Goal: Information Seeking & Learning: Learn about a topic

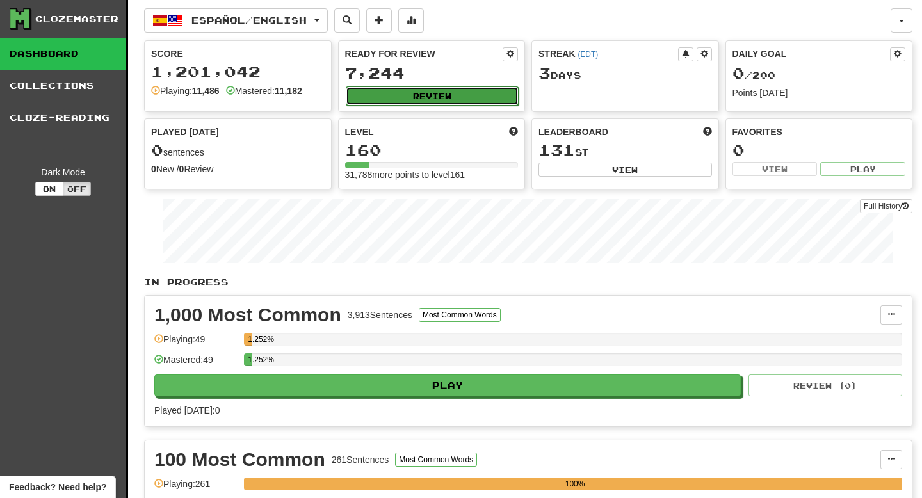
click at [390, 86] on button "Review" at bounding box center [432, 95] width 173 height 19
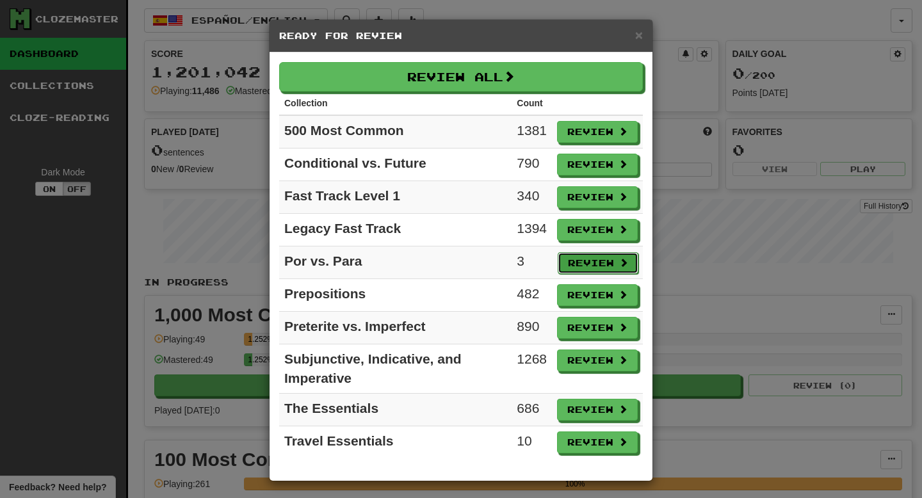
click at [591, 260] on button "Review" at bounding box center [597, 263] width 81 height 22
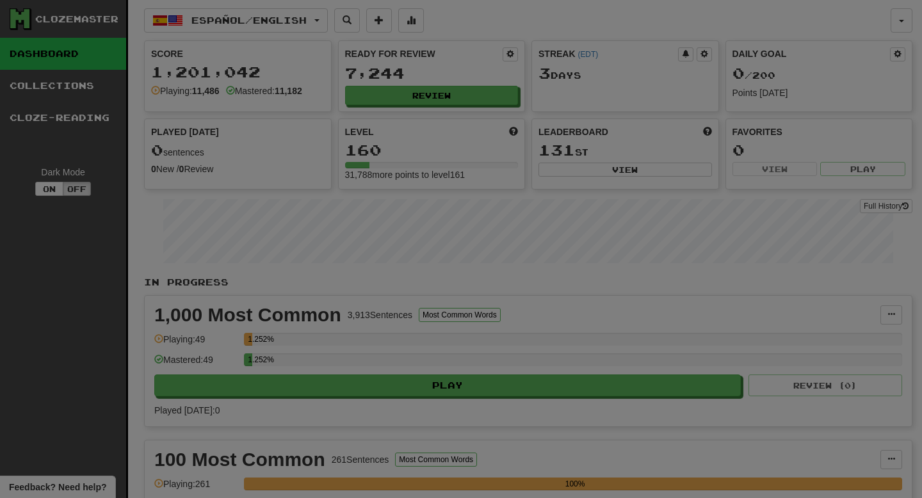
select select "**"
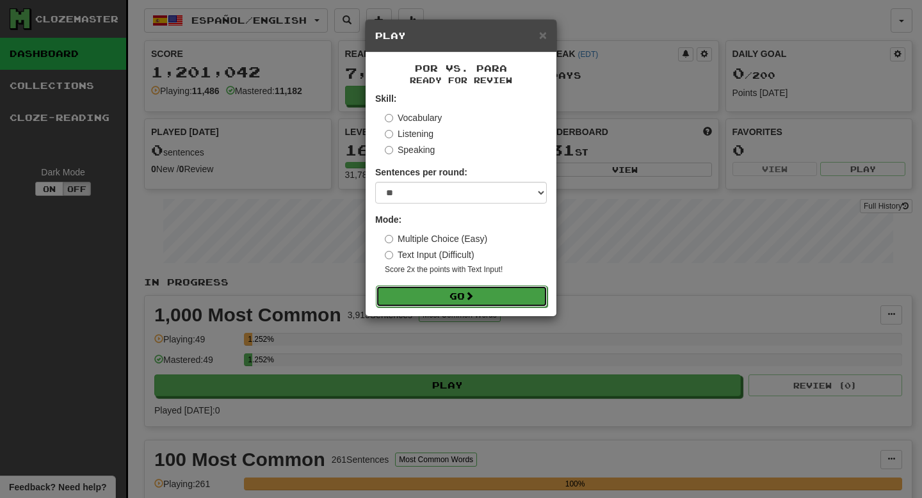
click at [435, 294] on button "Go" at bounding box center [462, 296] width 172 height 22
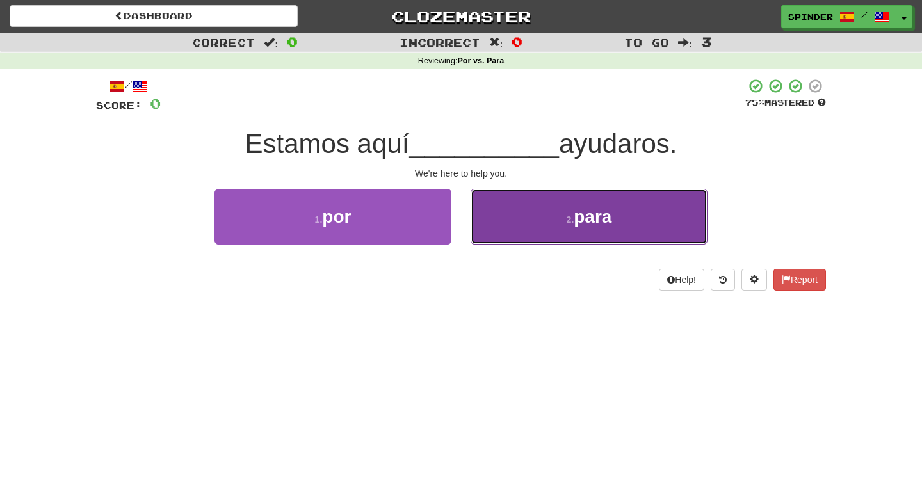
click at [606, 215] on span "para" at bounding box center [592, 217] width 38 height 20
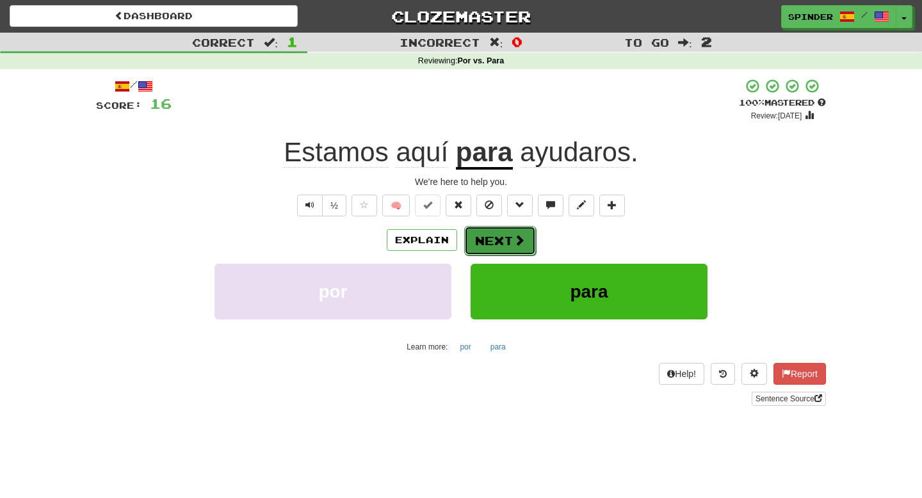
click at [516, 234] on span at bounding box center [519, 240] width 12 height 12
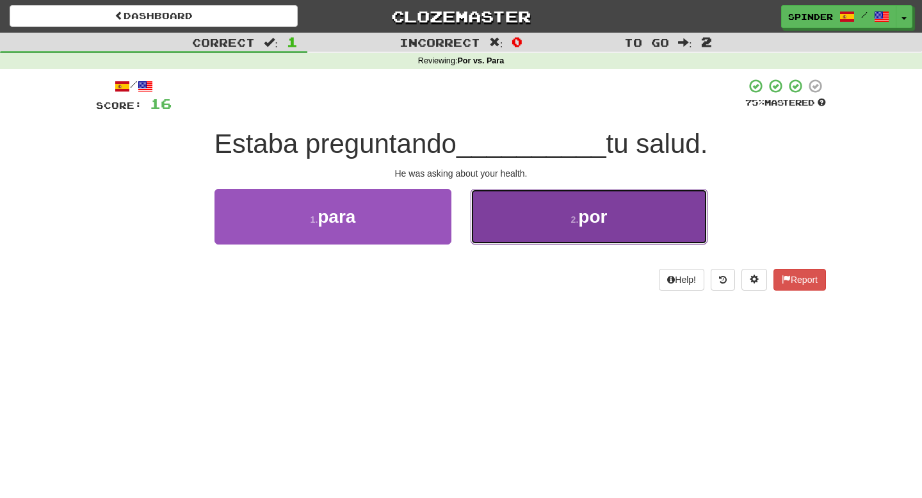
click at [517, 229] on button "2 . por" at bounding box center [588, 217] width 237 height 56
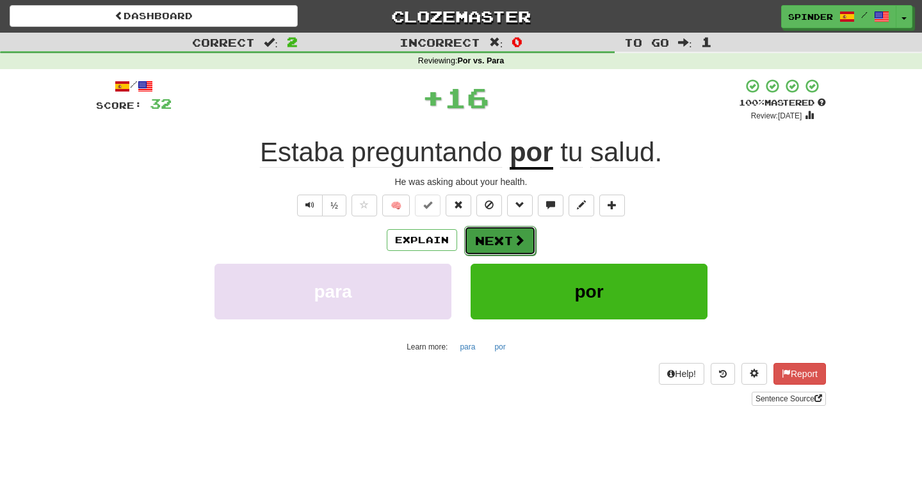
click at [509, 240] on button "Next" at bounding box center [500, 240] width 72 height 29
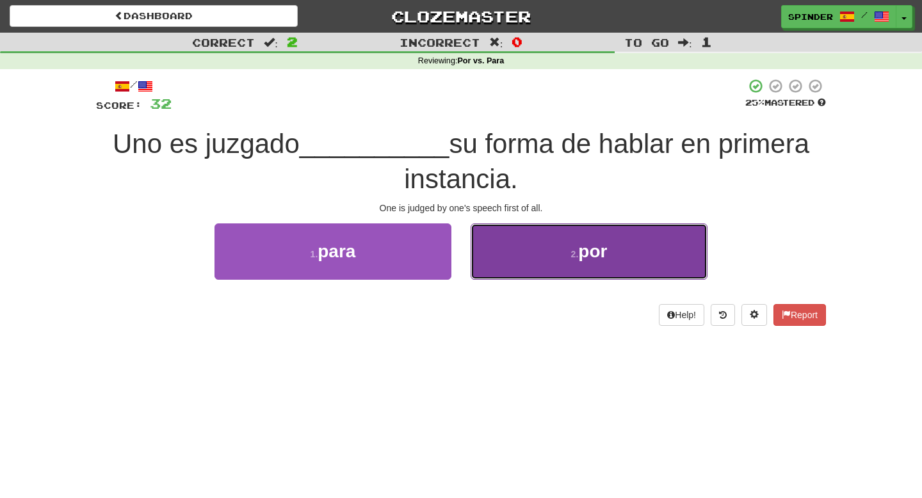
click at [509, 246] on button "2 . por" at bounding box center [588, 251] width 237 height 56
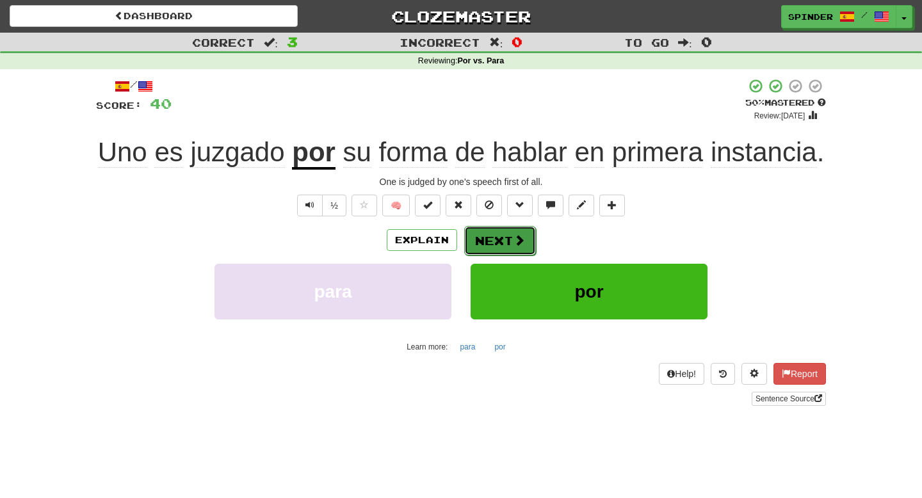
click at [507, 246] on button "Next" at bounding box center [500, 240] width 72 height 29
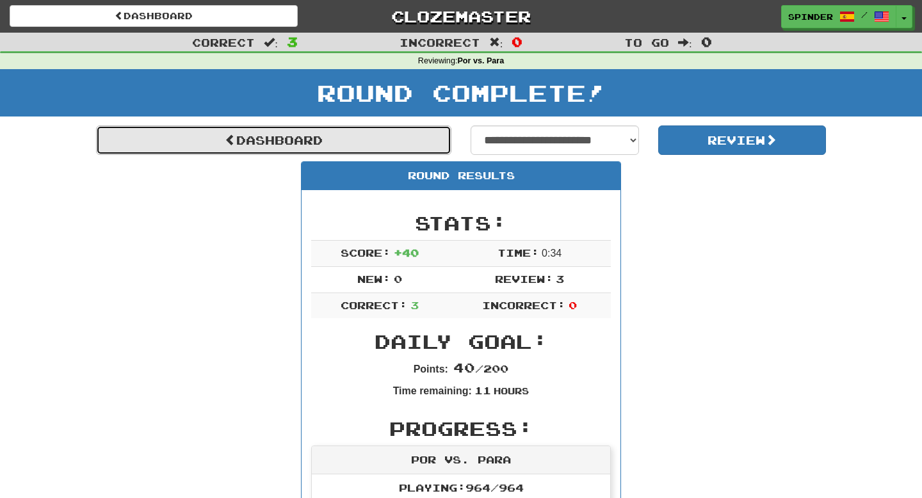
click at [356, 141] on link "Dashboard" at bounding box center [273, 139] width 355 height 29
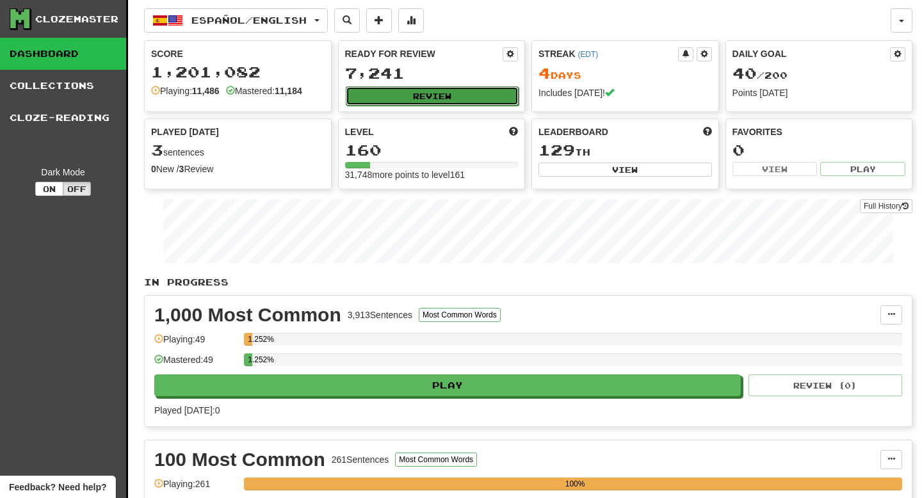
click at [440, 90] on button "Review" at bounding box center [432, 95] width 173 height 19
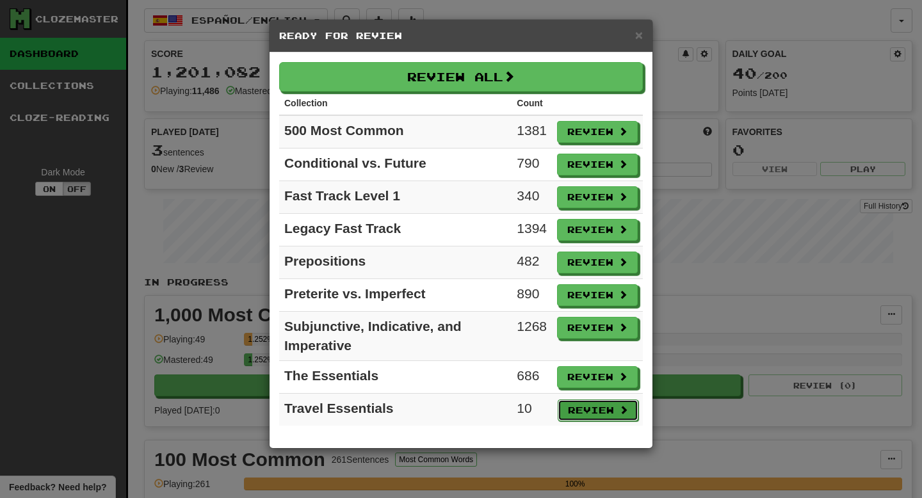
click at [568, 409] on button "Review" at bounding box center [597, 410] width 81 height 22
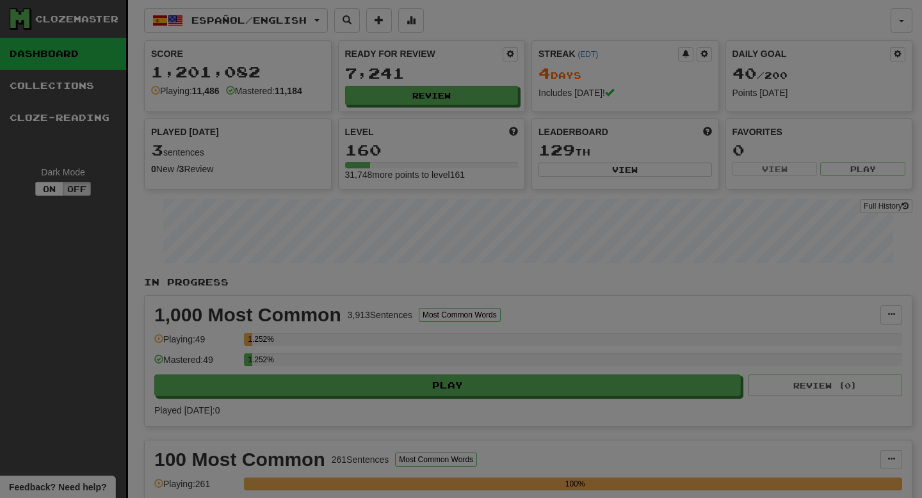
select select "**"
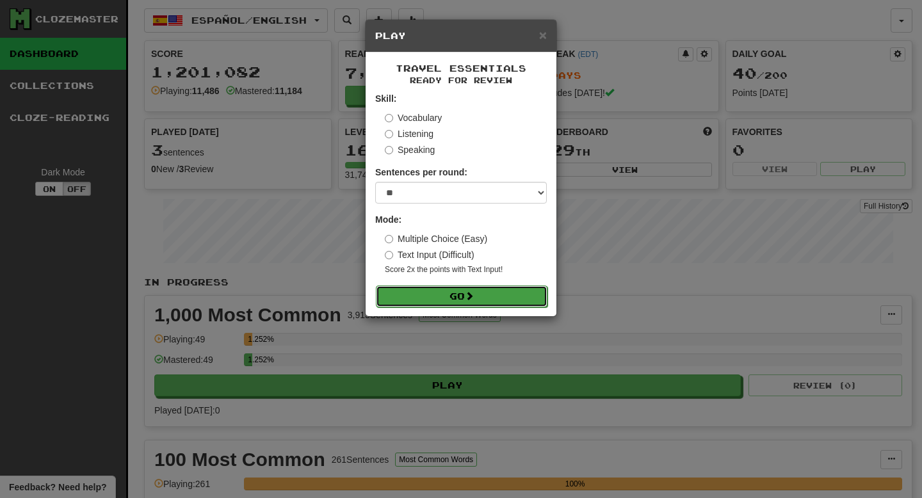
click at [484, 291] on button "Go" at bounding box center [462, 296] width 172 height 22
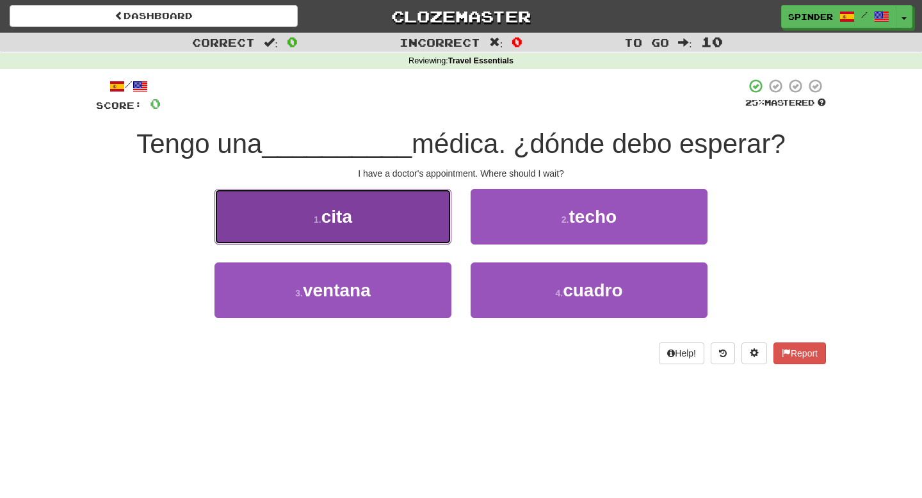
click at [412, 230] on button "1 . cita" at bounding box center [332, 217] width 237 height 56
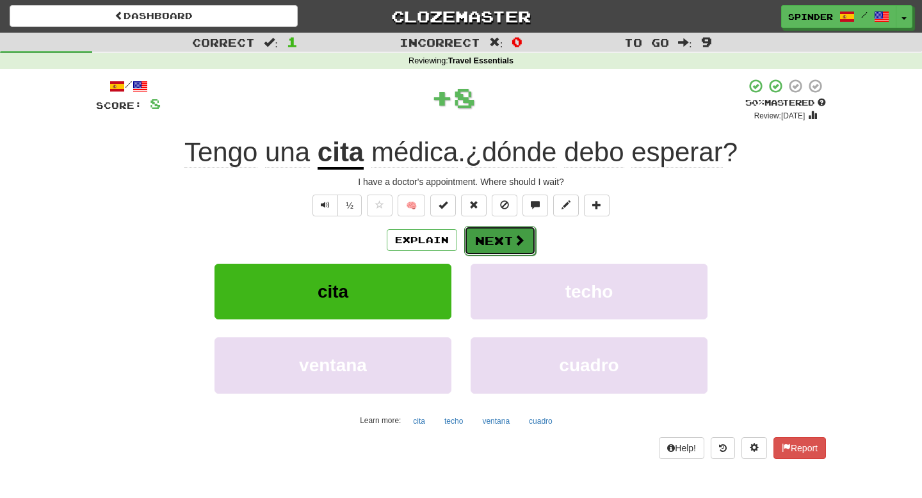
click at [493, 243] on button "Next" at bounding box center [500, 240] width 72 height 29
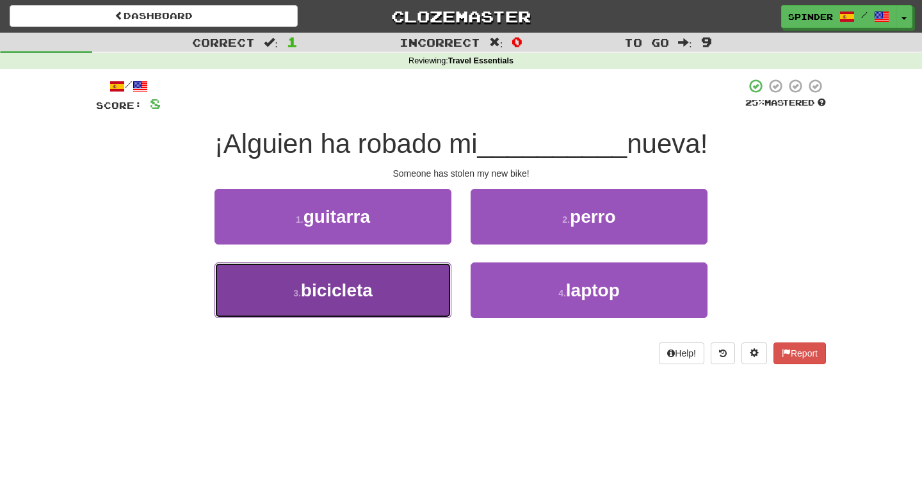
click at [422, 289] on button "3 . bicicleta" at bounding box center [332, 290] width 237 height 56
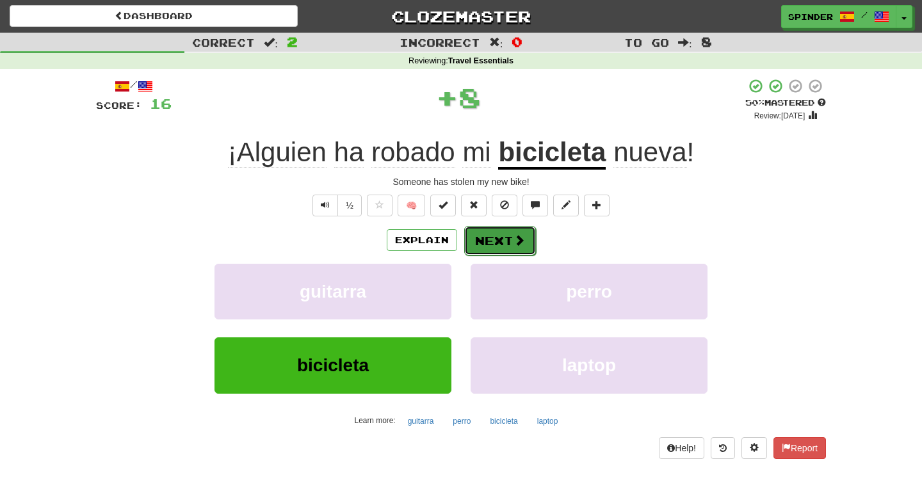
click at [504, 245] on button "Next" at bounding box center [500, 240] width 72 height 29
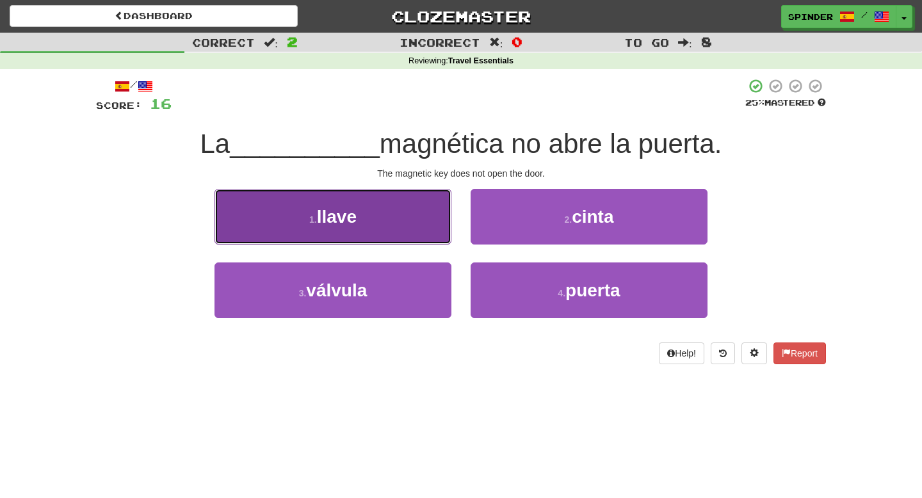
click at [412, 225] on button "1 . llave" at bounding box center [332, 217] width 237 height 56
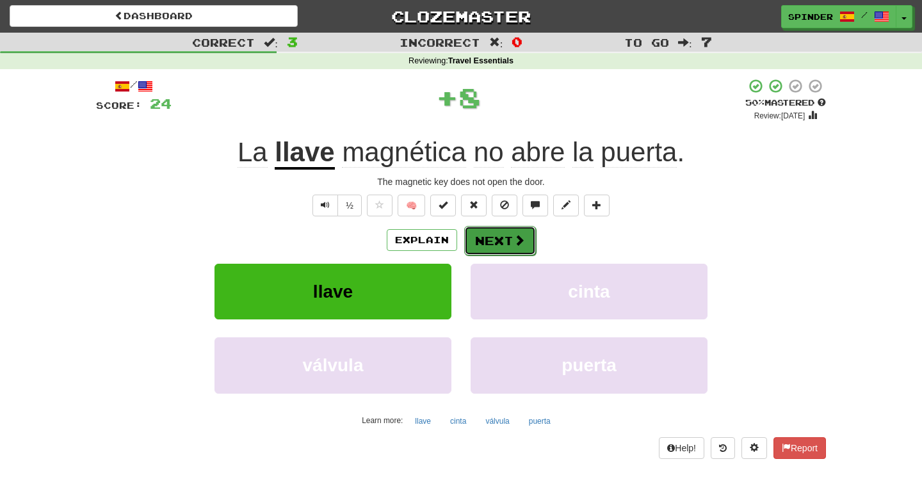
click at [493, 248] on button "Next" at bounding box center [500, 240] width 72 height 29
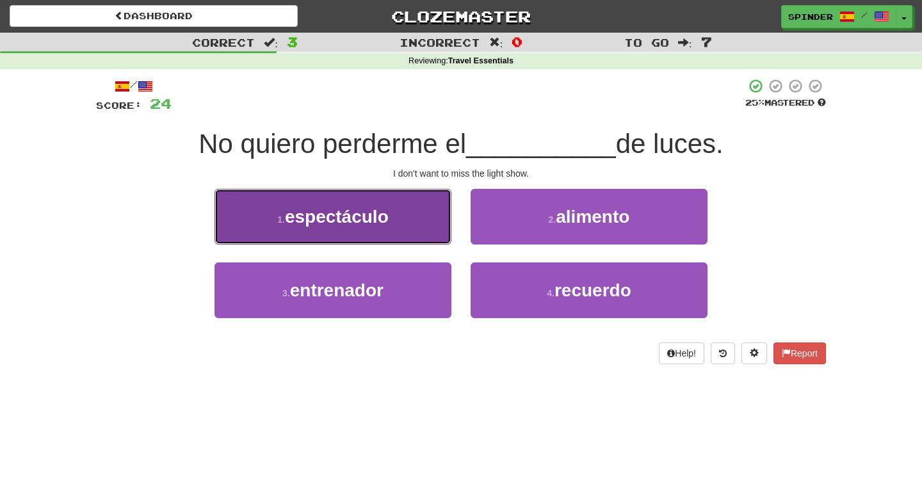
click at [397, 227] on button "1 . espectáculo" at bounding box center [332, 217] width 237 height 56
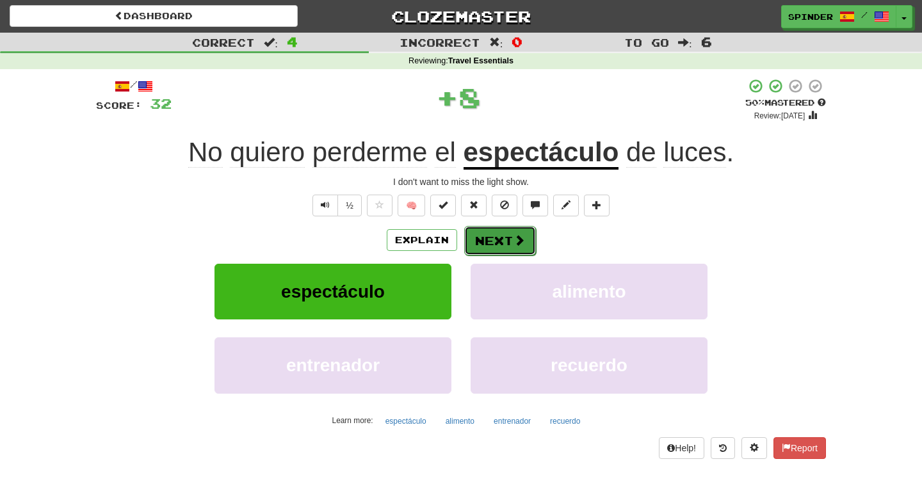
click at [481, 244] on button "Next" at bounding box center [500, 240] width 72 height 29
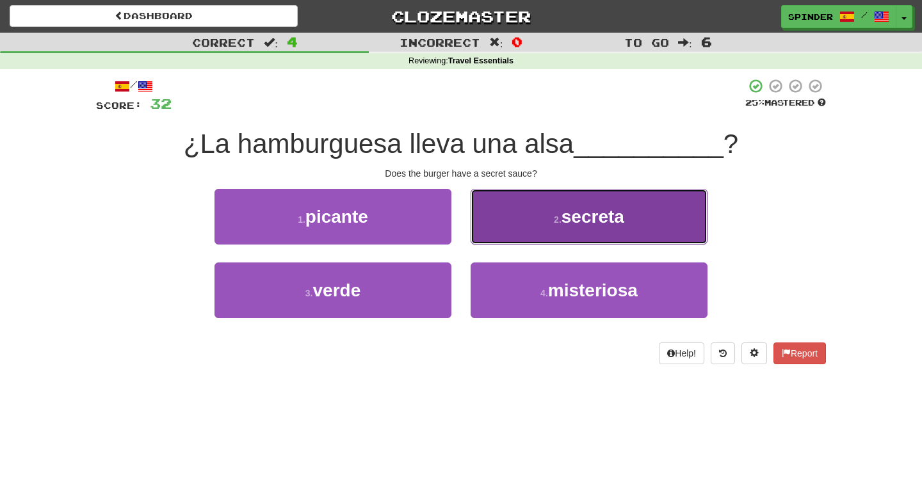
click at [499, 235] on button "2 . secreta" at bounding box center [588, 217] width 237 height 56
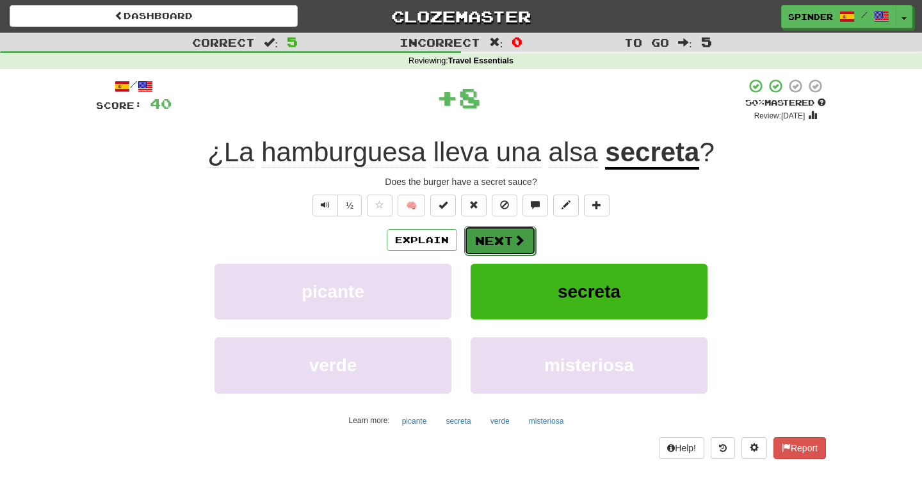
click at [494, 243] on button "Next" at bounding box center [500, 240] width 72 height 29
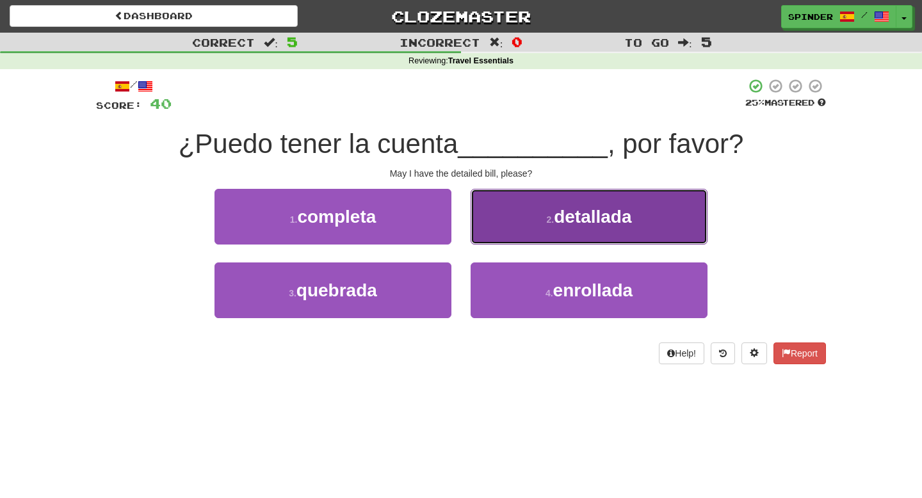
click at [502, 233] on button "2 . detallada" at bounding box center [588, 217] width 237 height 56
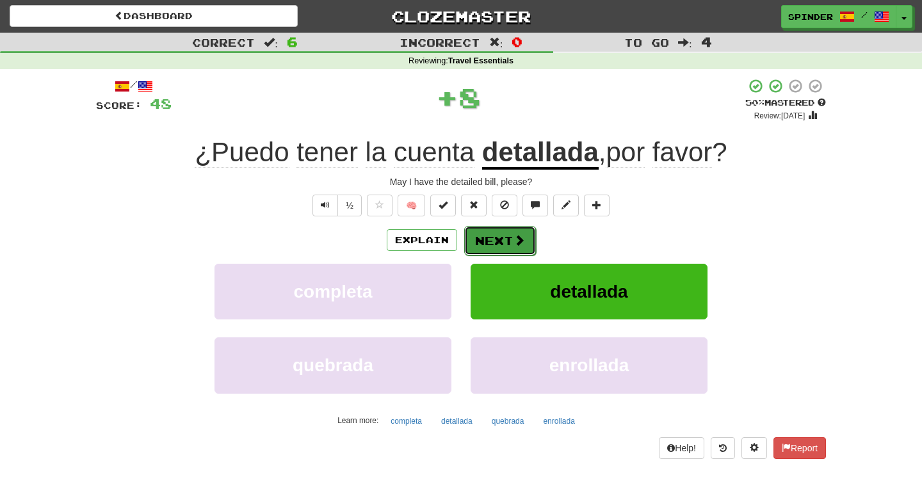
click at [493, 243] on button "Next" at bounding box center [500, 240] width 72 height 29
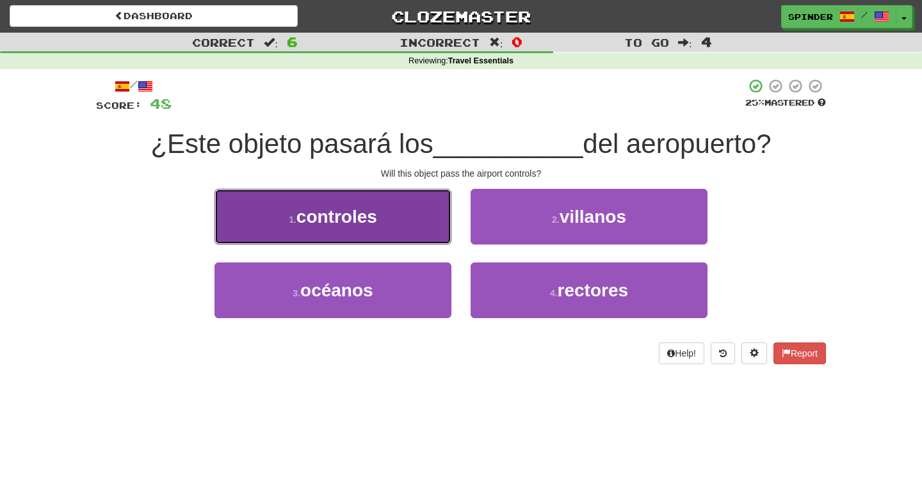
click at [410, 218] on button "1 . controles" at bounding box center [332, 217] width 237 height 56
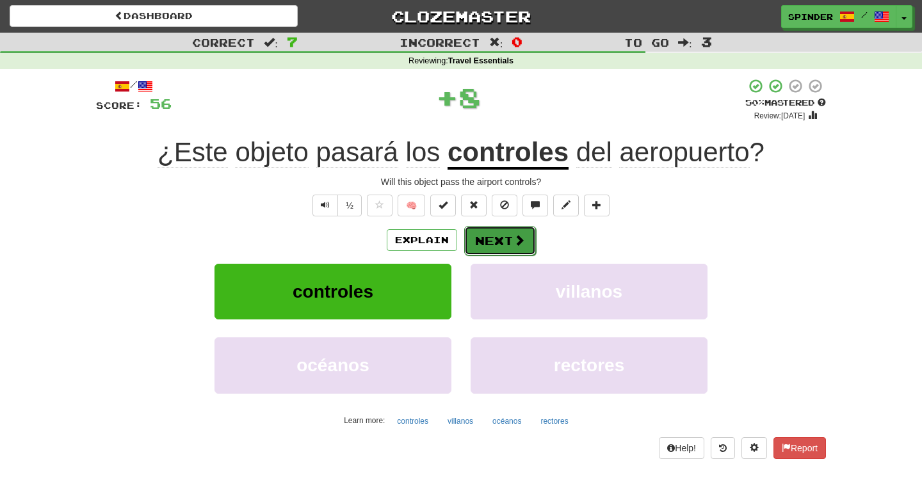
click at [502, 244] on button "Next" at bounding box center [500, 240] width 72 height 29
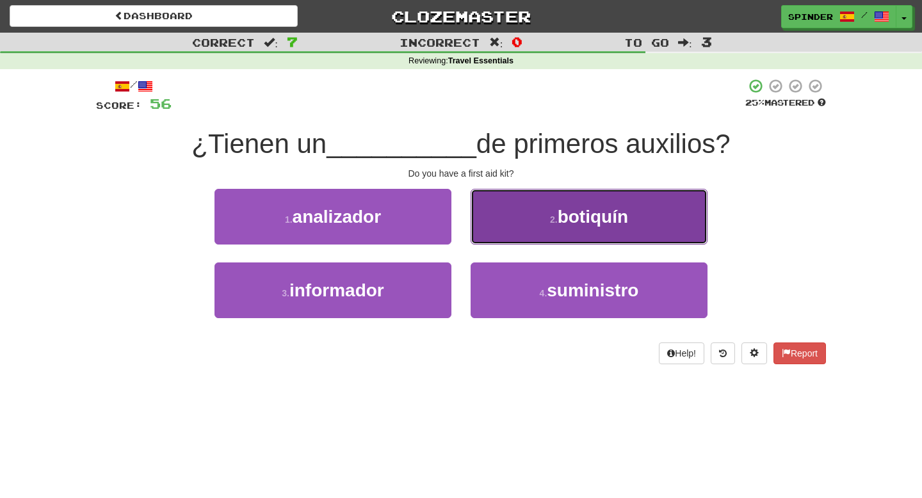
click at [506, 232] on button "2 . botiquín" at bounding box center [588, 217] width 237 height 56
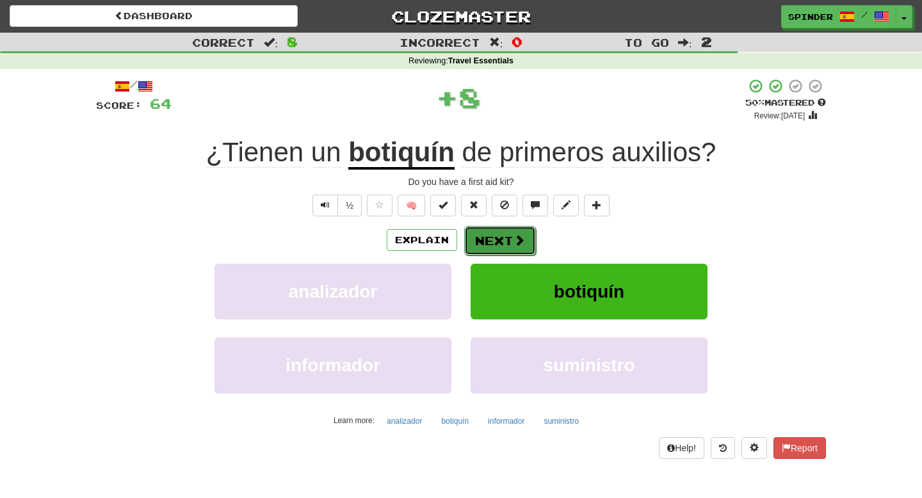
click at [499, 241] on button "Next" at bounding box center [500, 240] width 72 height 29
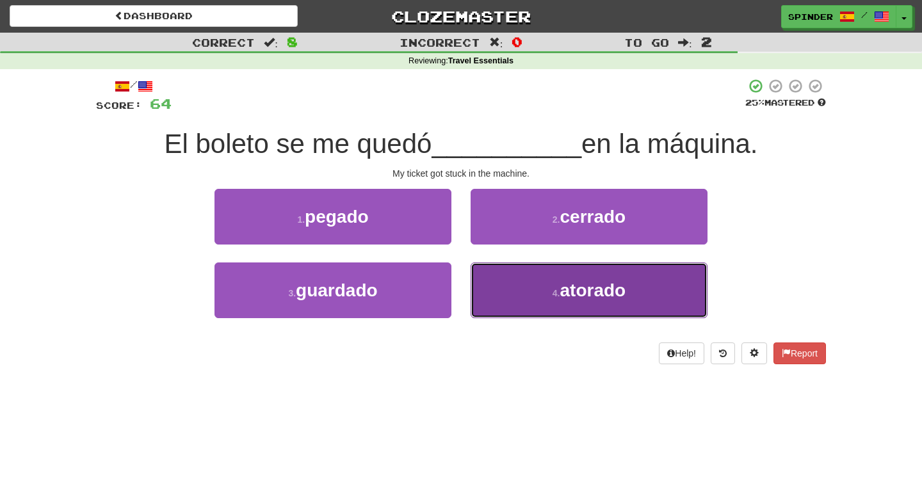
click at [504, 289] on button "4 . atorado" at bounding box center [588, 290] width 237 height 56
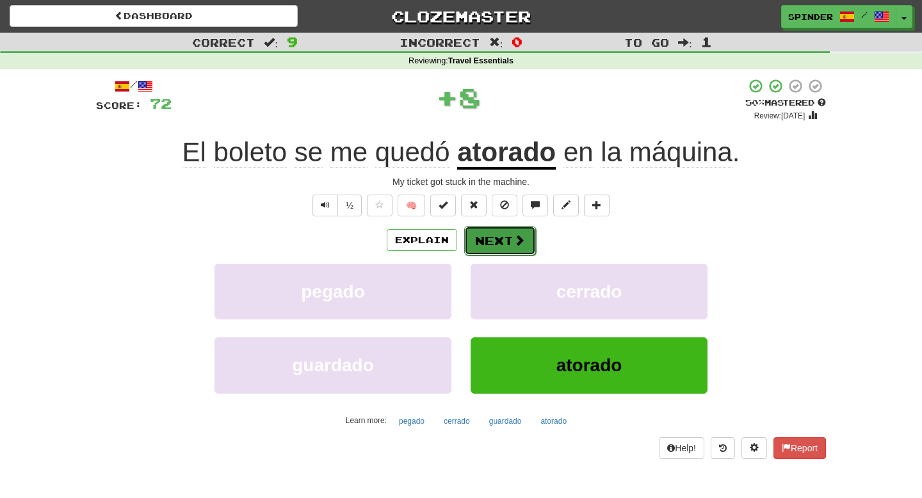
click at [506, 246] on button "Next" at bounding box center [500, 240] width 72 height 29
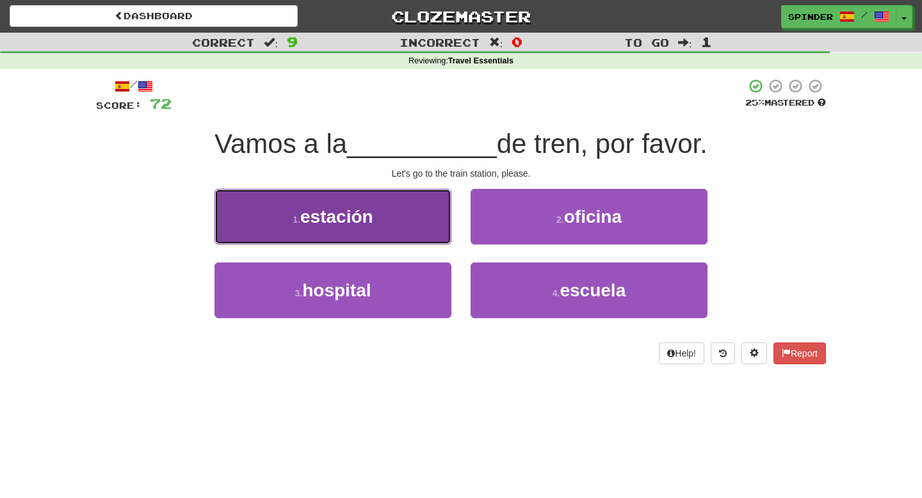
click at [414, 222] on button "1 . estación" at bounding box center [332, 217] width 237 height 56
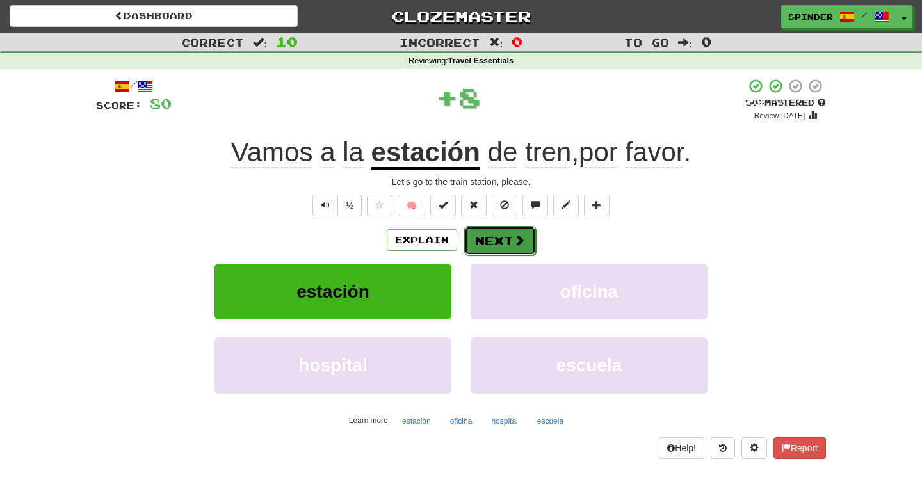
click at [507, 243] on button "Next" at bounding box center [500, 240] width 72 height 29
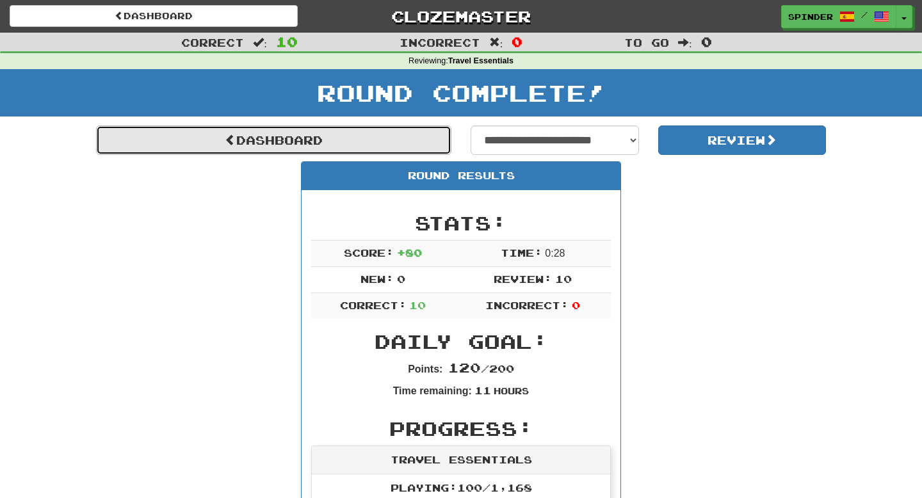
click at [319, 143] on link "Dashboard" at bounding box center [273, 139] width 355 height 29
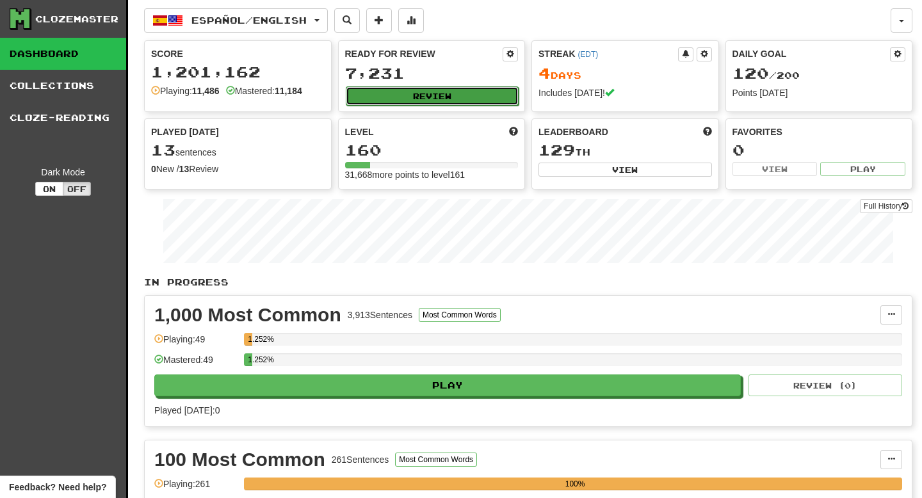
click at [425, 99] on button "Review" at bounding box center [432, 95] width 173 height 19
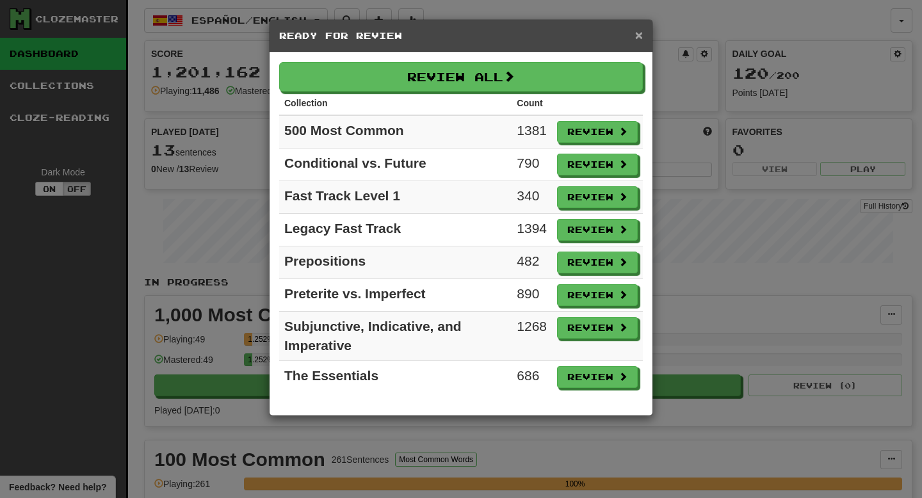
click at [637, 37] on span "×" at bounding box center [639, 35] width 8 height 15
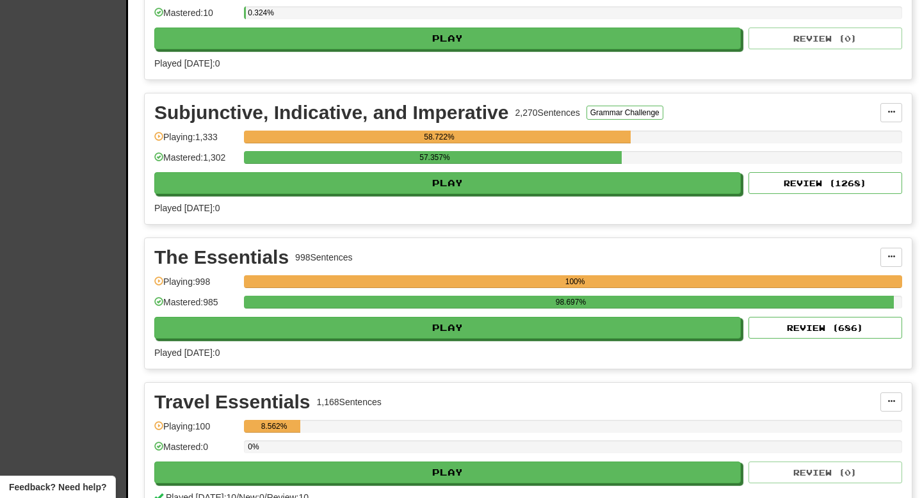
scroll to position [2255, 0]
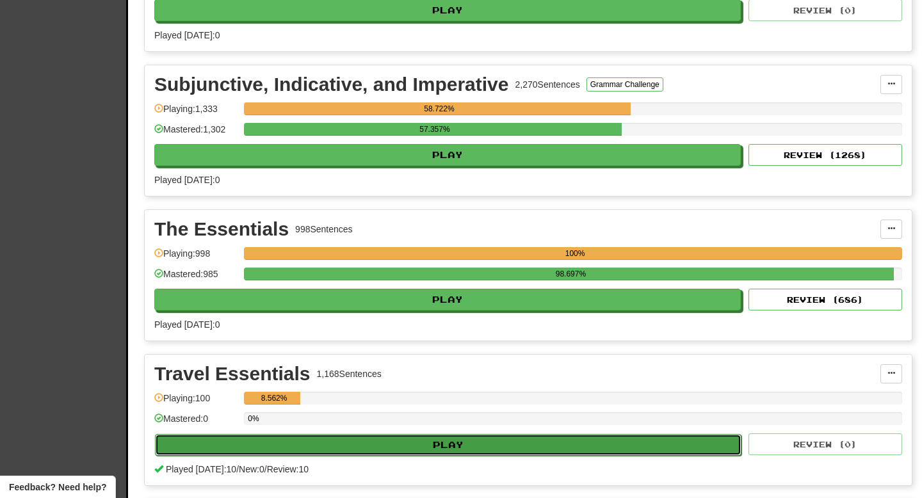
click at [392, 438] on button "Play" at bounding box center [448, 445] width 586 height 22
select select "**"
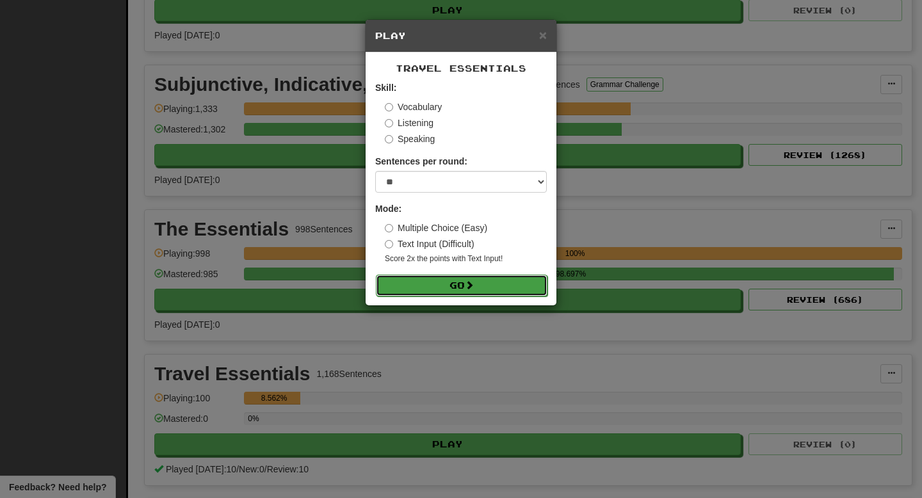
click at [471, 288] on span at bounding box center [469, 284] width 9 height 9
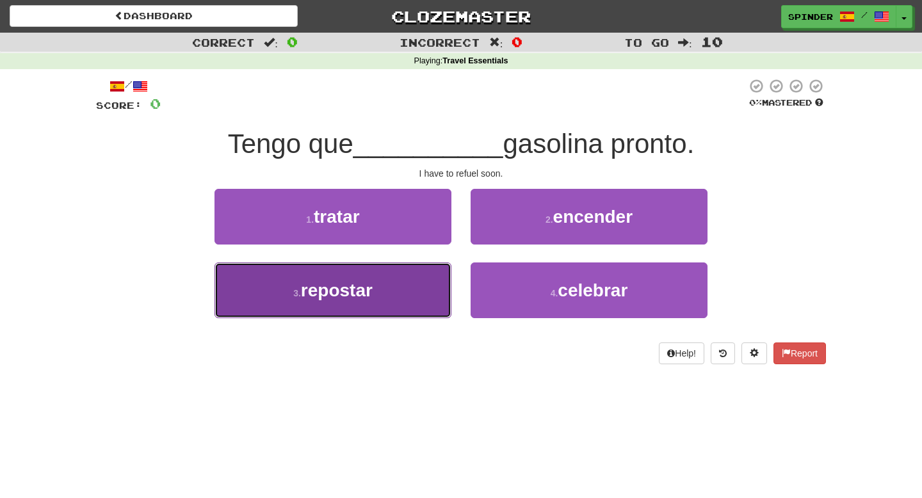
click at [428, 298] on button "3 . repostar" at bounding box center [332, 290] width 237 height 56
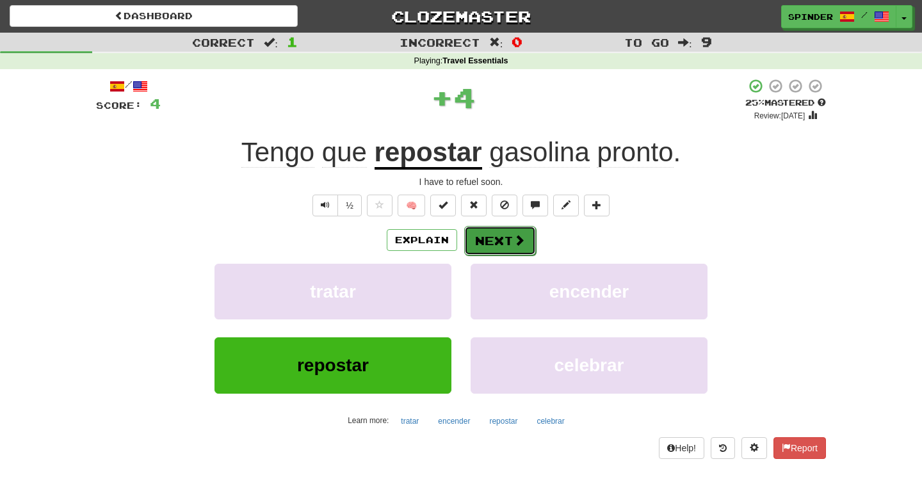
click at [496, 251] on button "Next" at bounding box center [500, 240] width 72 height 29
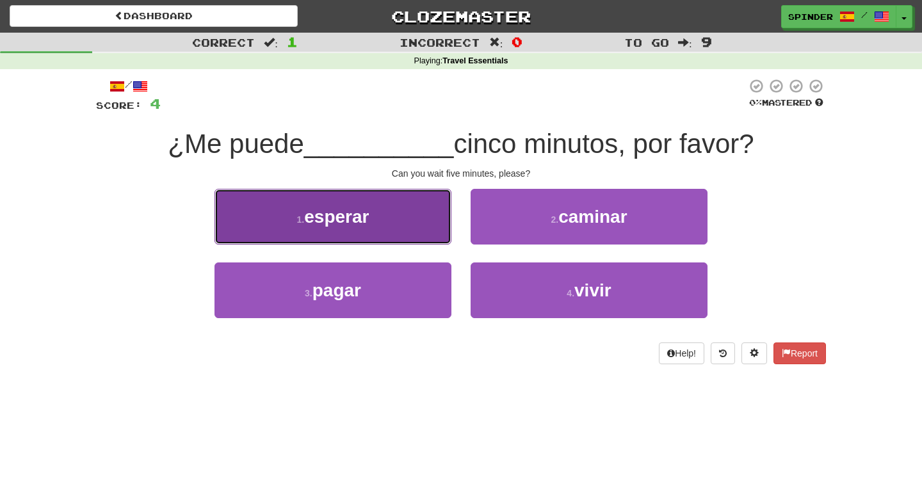
click at [424, 225] on button "1 . esperar" at bounding box center [332, 217] width 237 height 56
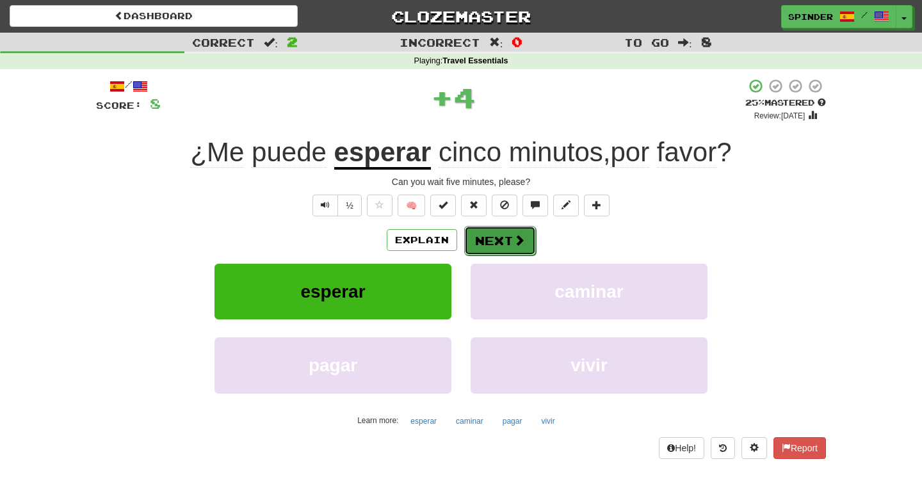
click at [476, 240] on button "Next" at bounding box center [500, 240] width 72 height 29
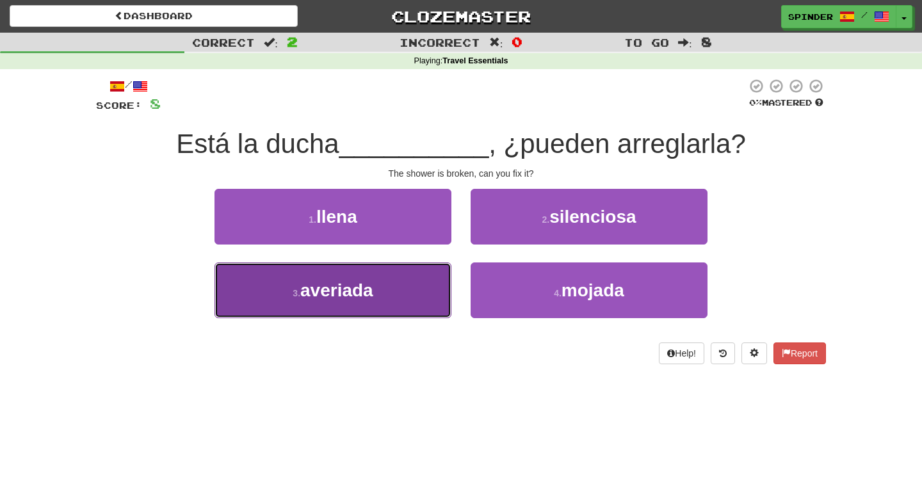
click at [408, 307] on button "3 . averiada" at bounding box center [332, 290] width 237 height 56
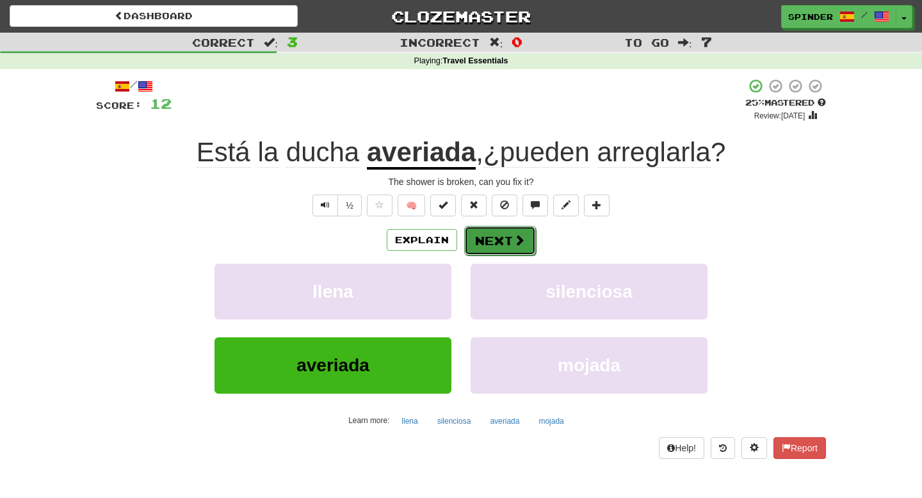
click at [490, 248] on button "Next" at bounding box center [500, 240] width 72 height 29
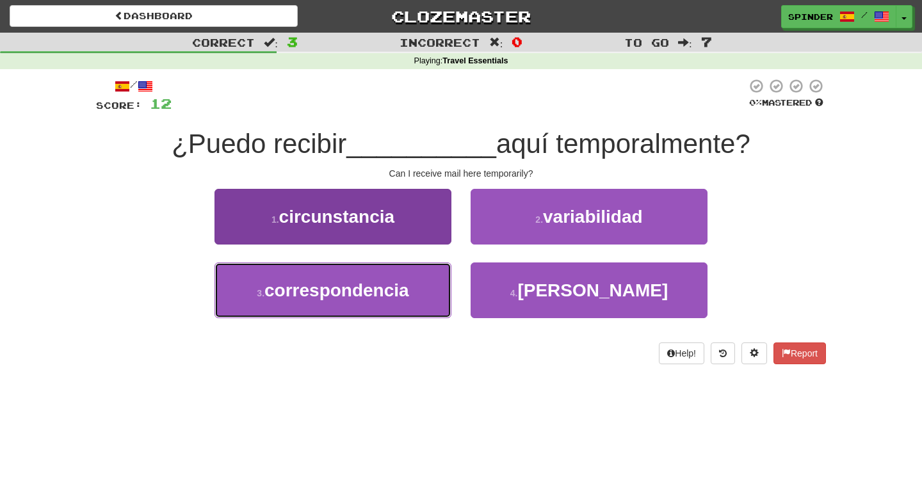
click at [418, 293] on button "3 . correspondencia" at bounding box center [332, 290] width 237 height 56
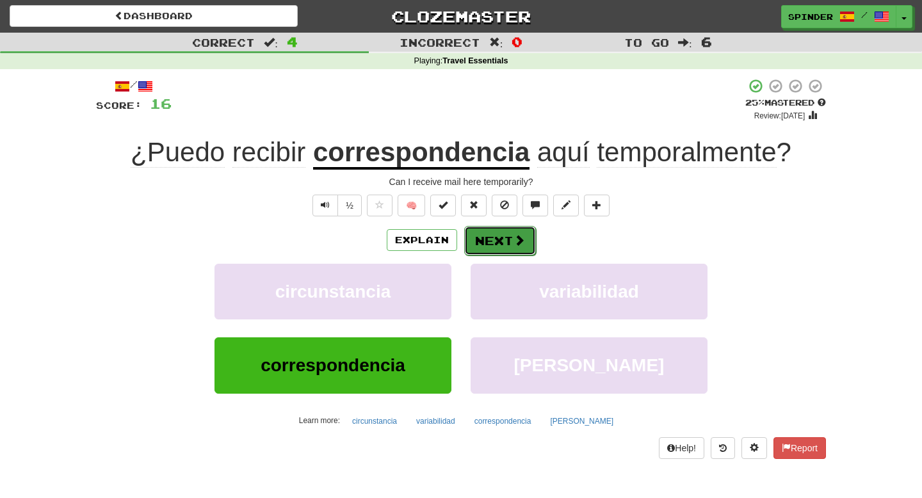
click at [515, 242] on span at bounding box center [519, 240] width 12 height 12
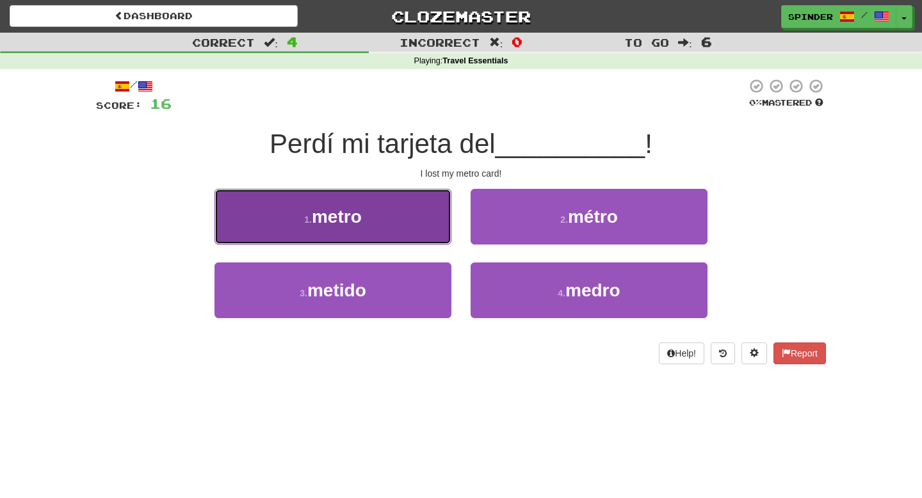
click at [430, 222] on button "1 . metro" at bounding box center [332, 217] width 237 height 56
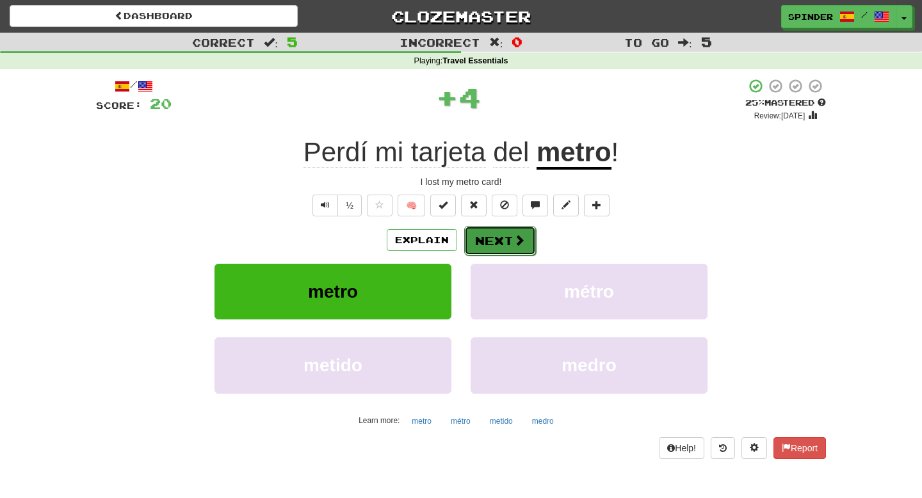
click at [479, 235] on button "Next" at bounding box center [500, 240] width 72 height 29
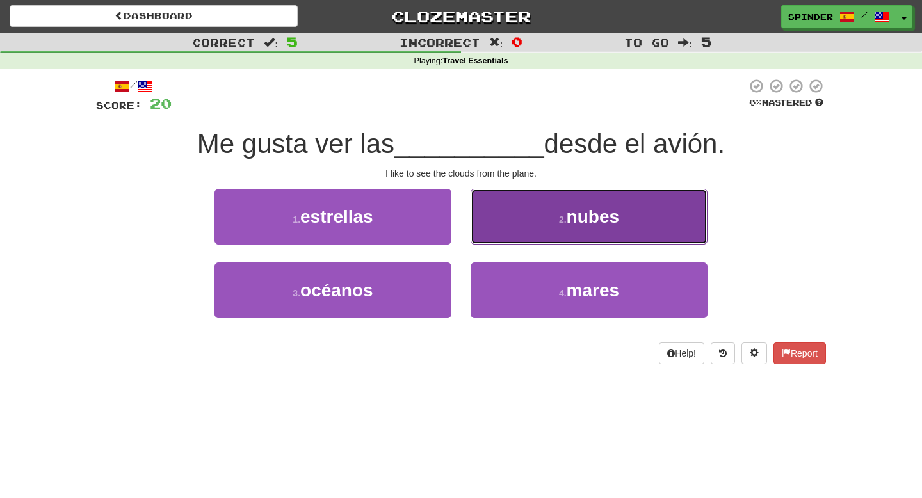
click at [503, 226] on button "2 . nubes" at bounding box center [588, 217] width 237 height 56
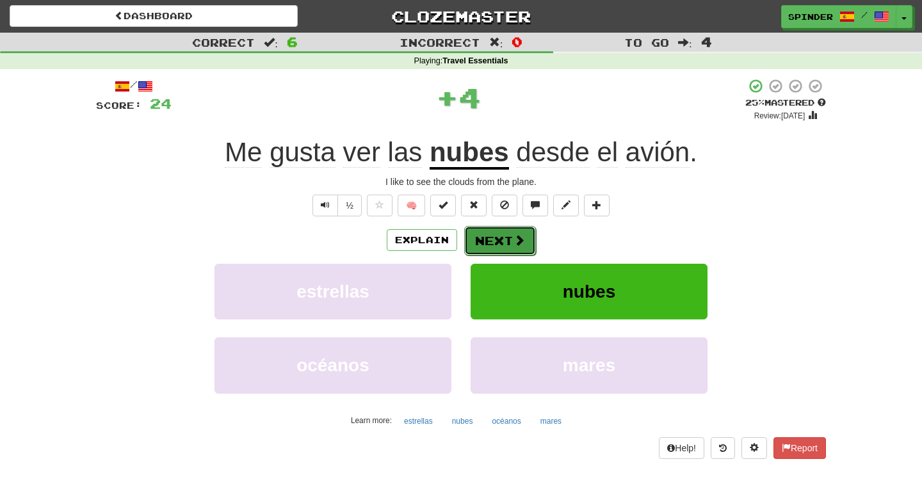
click at [497, 239] on button "Next" at bounding box center [500, 240] width 72 height 29
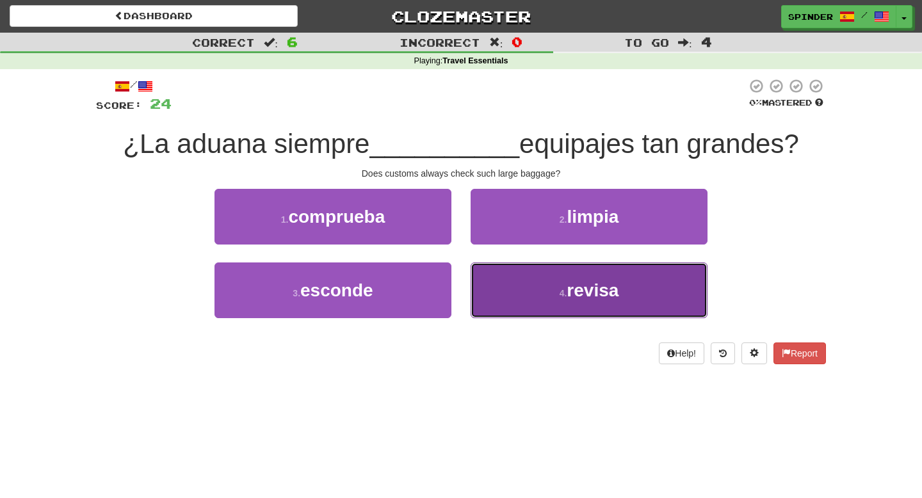
click at [484, 285] on button "4 . revisa" at bounding box center [588, 290] width 237 height 56
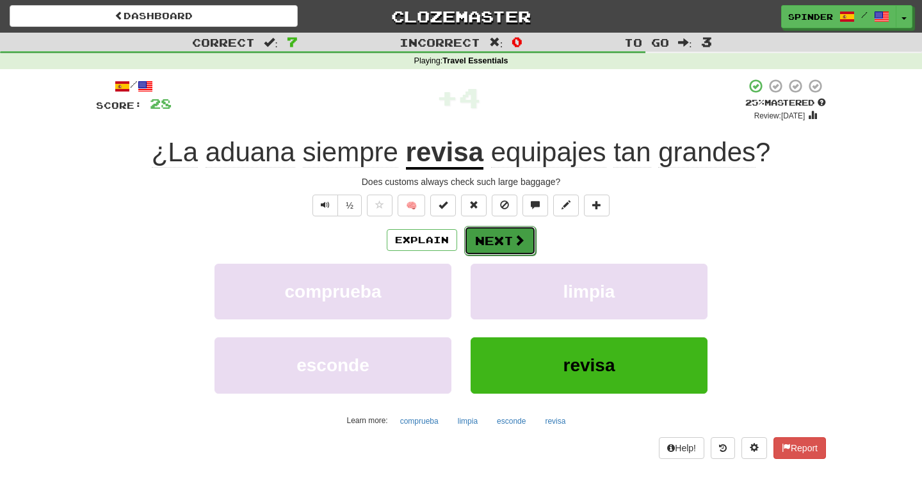
click at [492, 246] on button "Next" at bounding box center [500, 240] width 72 height 29
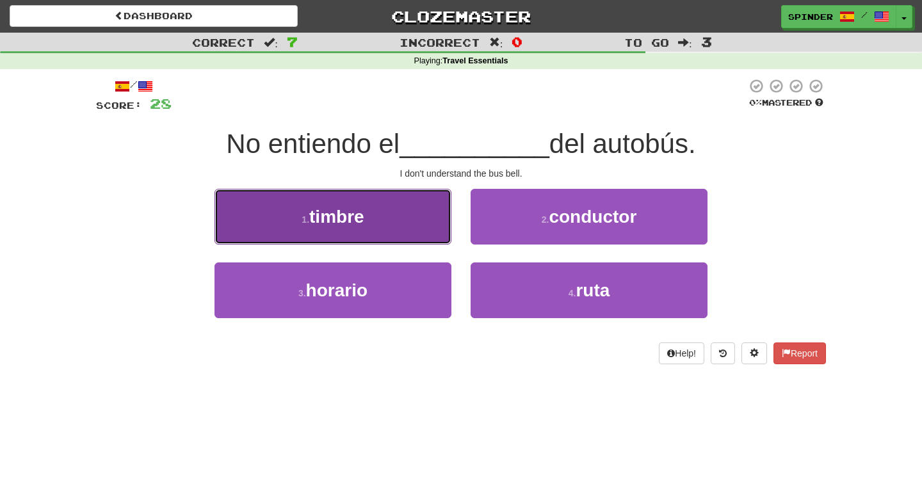
click at [433, 232] on button "1 . timbre" at bounding box center [332, 217] width 237 height 56
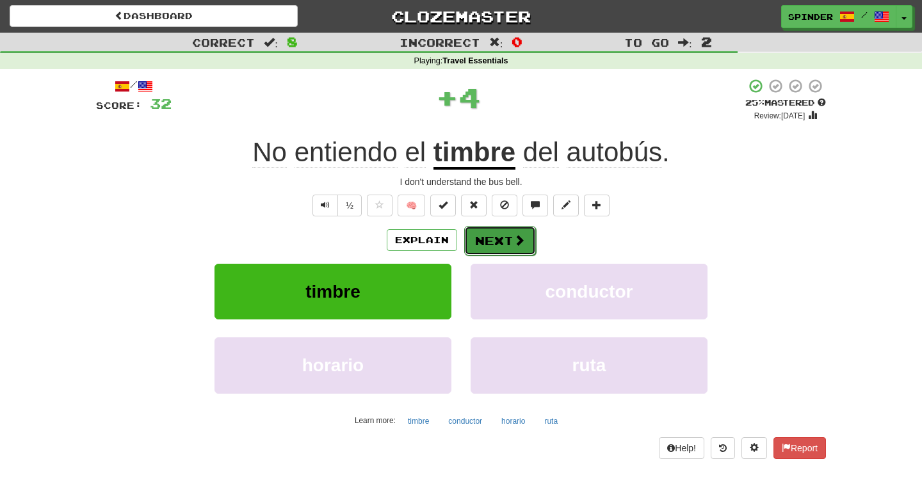
click at [506, 244] on button "Next" at bounding box center [500, 240] width 72 height 29
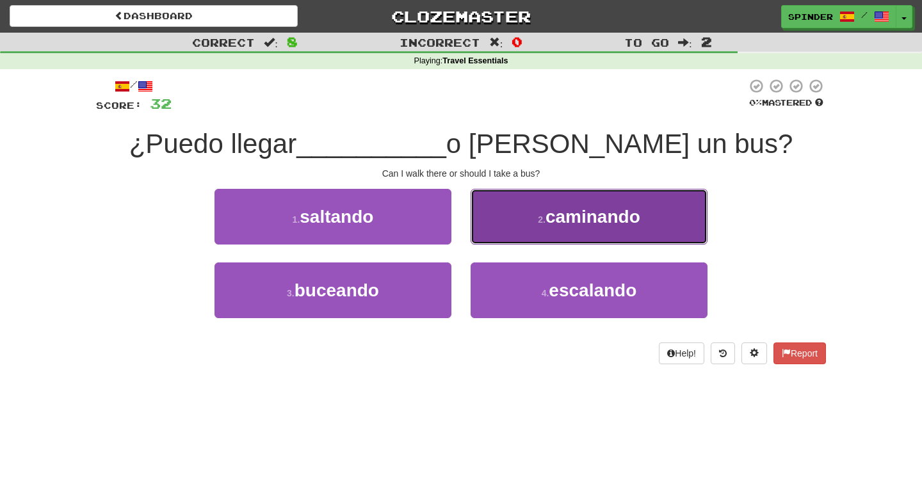
click at [515, 234] on button "2 . caminando" at bounding box center [588, 217] width 237 height 56
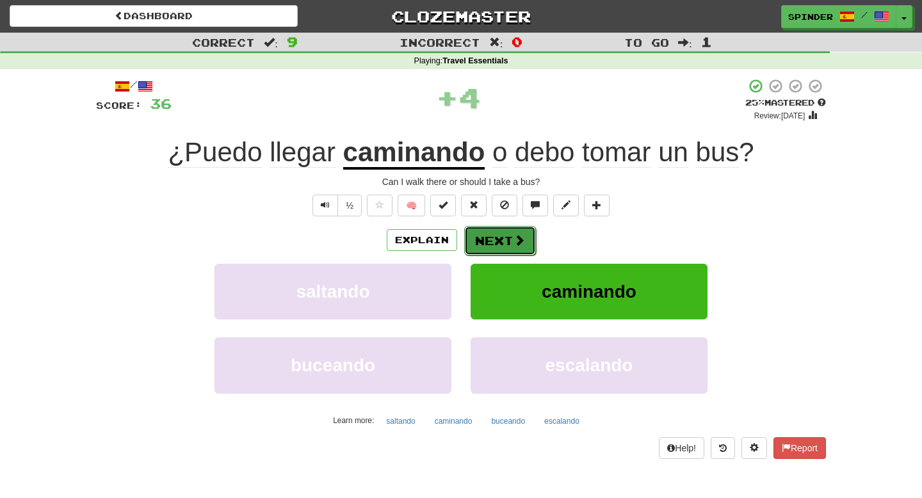
click at [499, 248] on button "Next" at bounding box center [500, 240] width 72 height 29
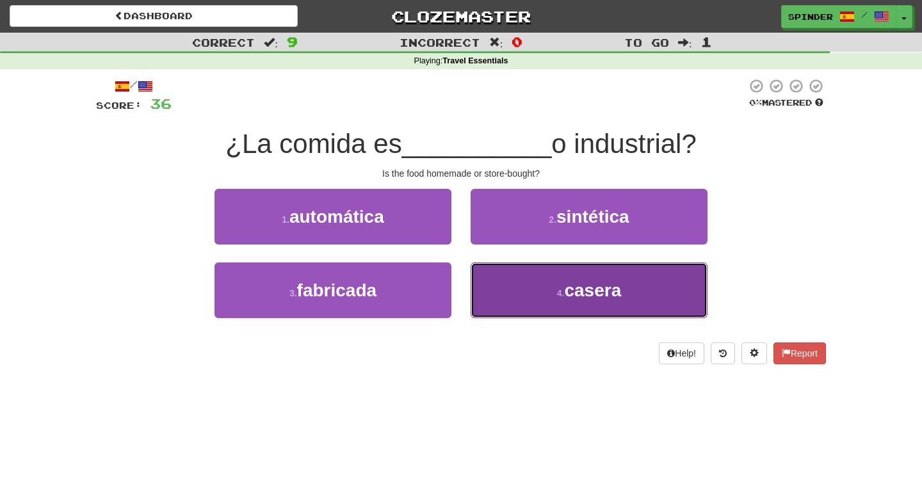
click at [483, 298] on button "4 . casera" at bounding box center [588, 290] width 237 height 56
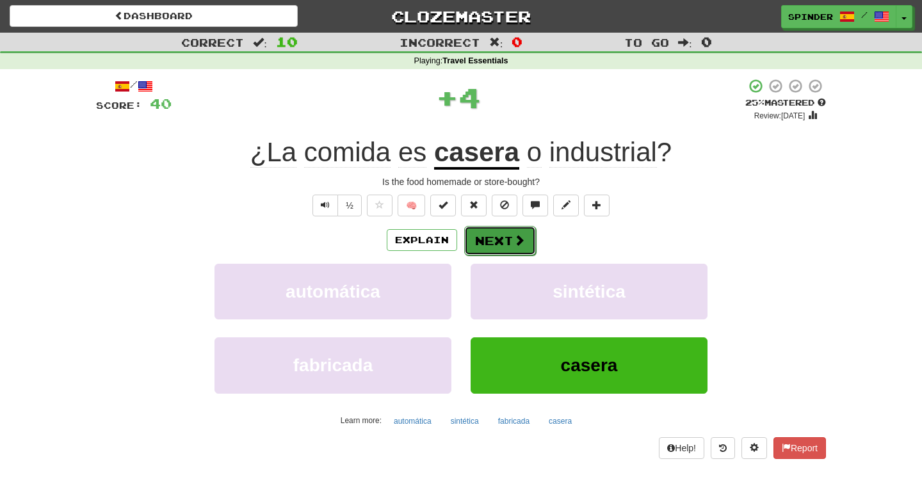
click at [502, 239] on button "Next" at bounding box center [500, 240] width 72 height 29
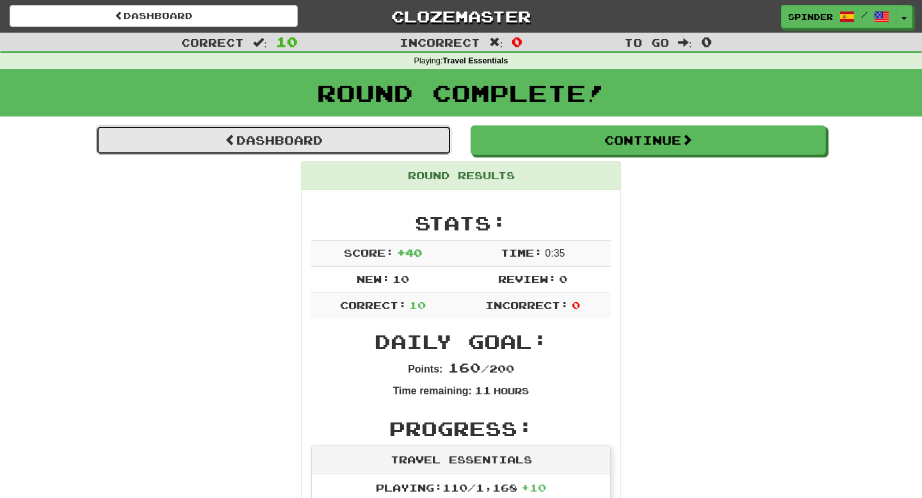
click at [337, 150] on link "Dashboard" at bounding box center [273, 139] width 355 height 29
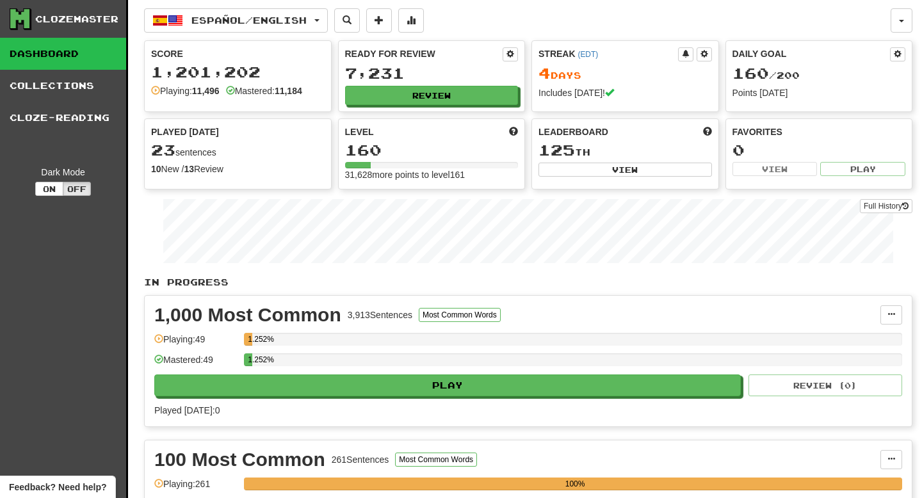
click at [406, 84] on div "Ready for Review 7,231 Review" at bounding box center [432, 76] width 186 height 70
click at [396, 96] on button "Review" at bounding box center [432, 95] width 173 height 19
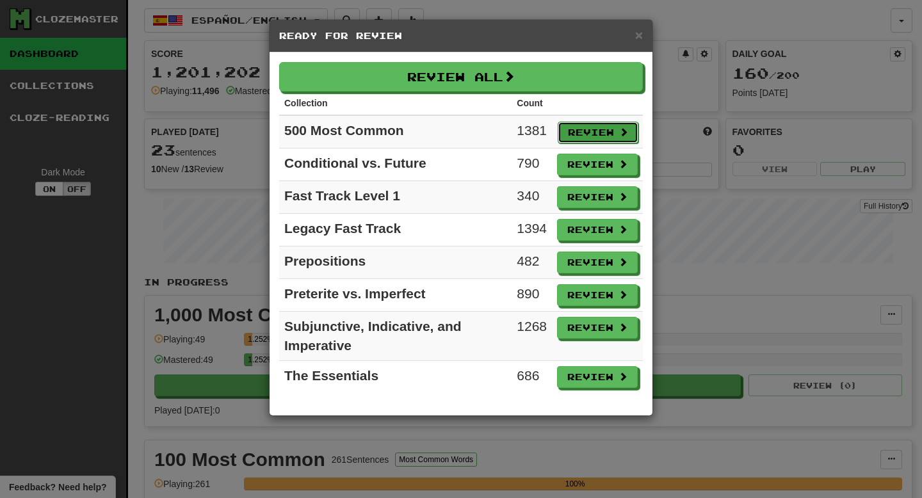
click at [582, 135] on button "Review" at bounding box center [597, 133] width 81 height 22
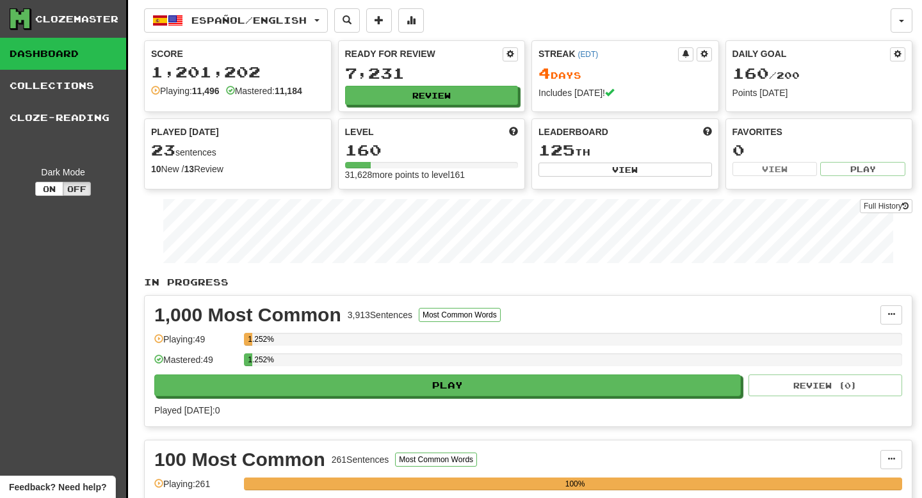
select select "**"
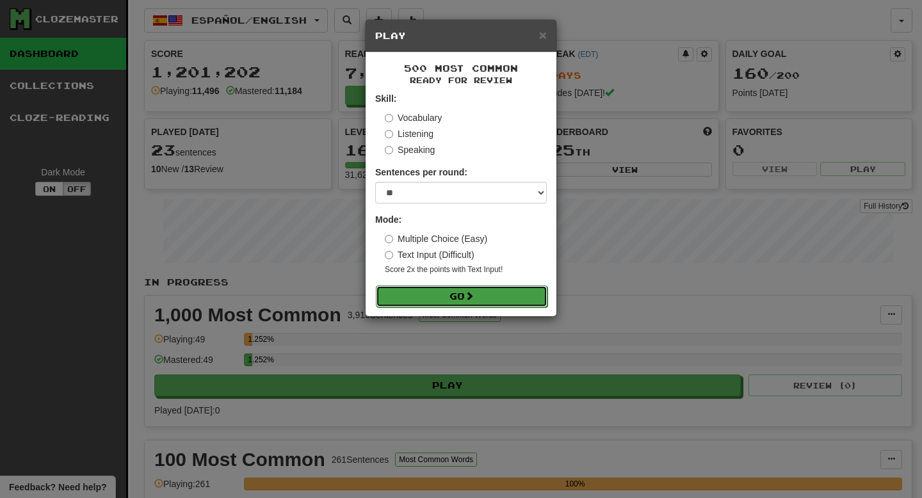
click at [498, 294] on button "Go" at bounding box center [462, 296] width 172 height 22
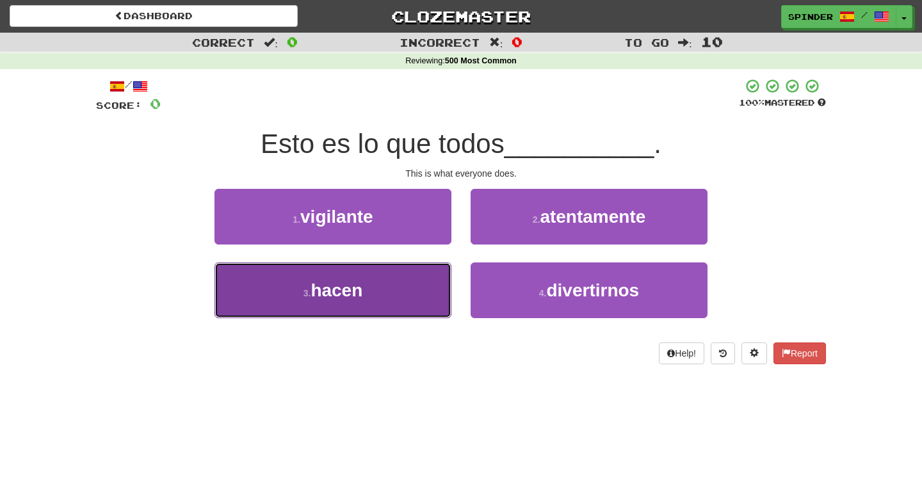
click at [417, 292] on button "3 . hacen" at bounding box center [332, 290] width 237 height 56
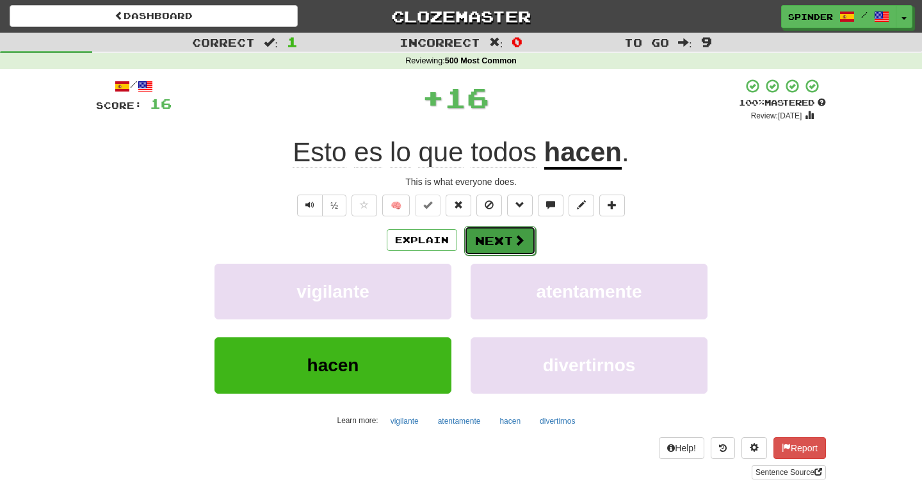
click at [511, 243] on button "Next" at bounding box center [500, 240] width 72 height 29
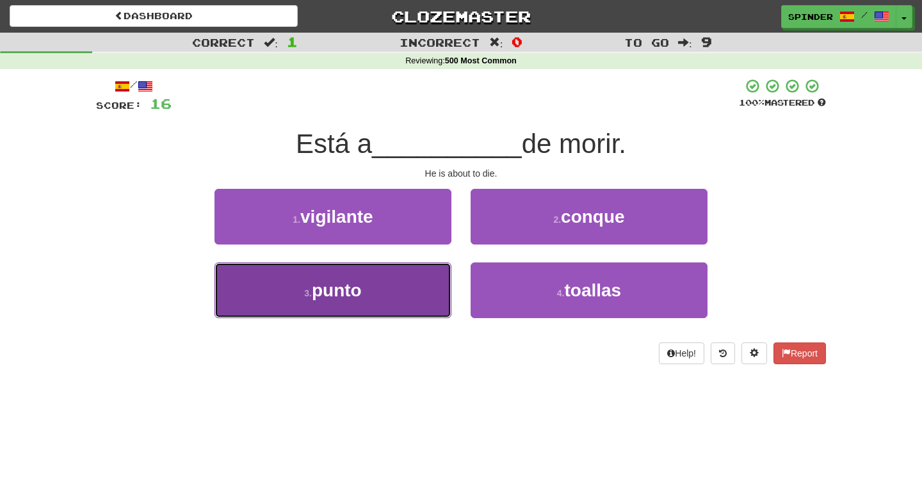
click at [412, 281] on button "3 . punto" at bounding box center [332, 290] width 237 height 56
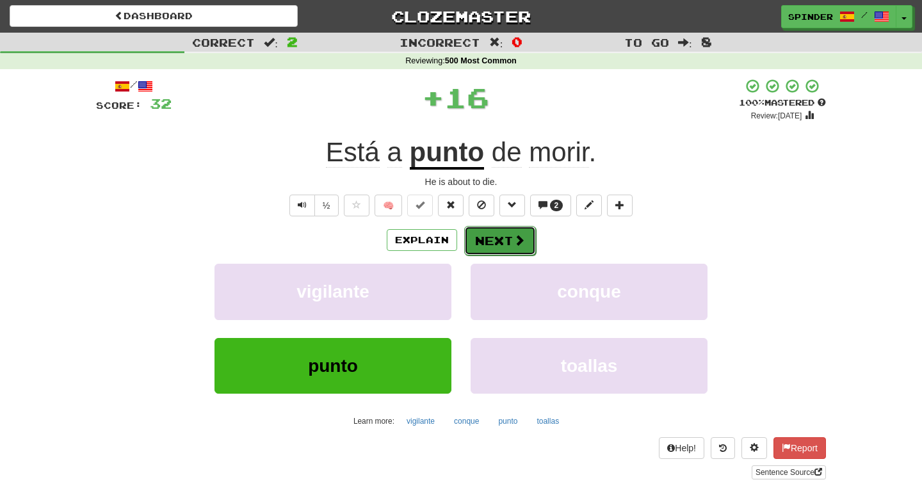
click at [493, 238] on button "Next" at bounding box center [500, 240] width 72 height 29
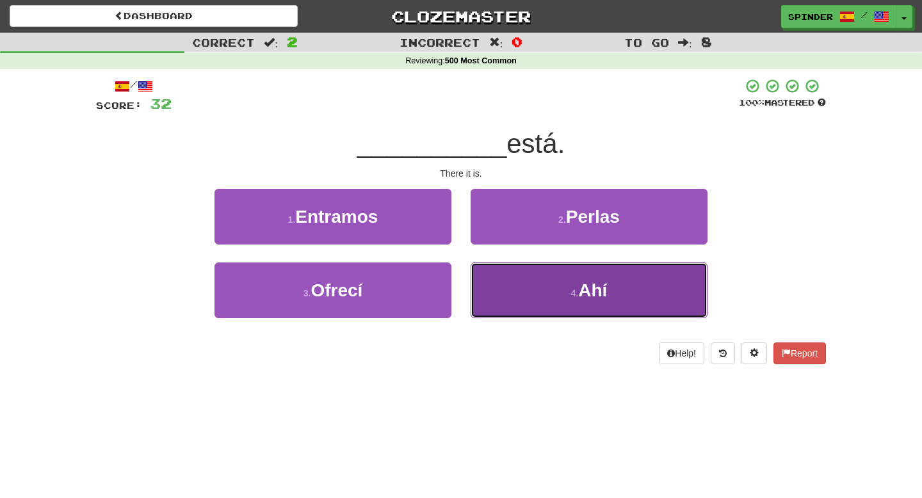
click at [497, 287] on button "4 . Ahí" at bounding box center [588, 290] width 237 height 56
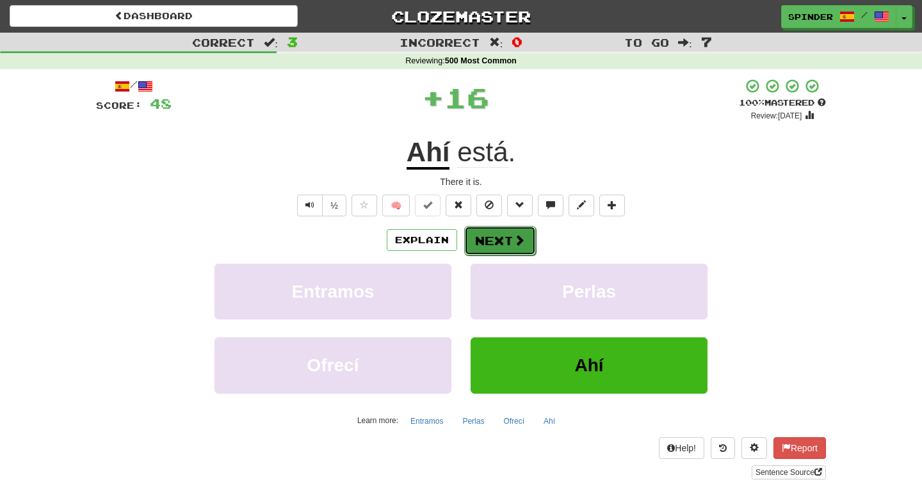
click at [493, 246] on button "Next" at bounding box center [500, 240] width 72 height 29
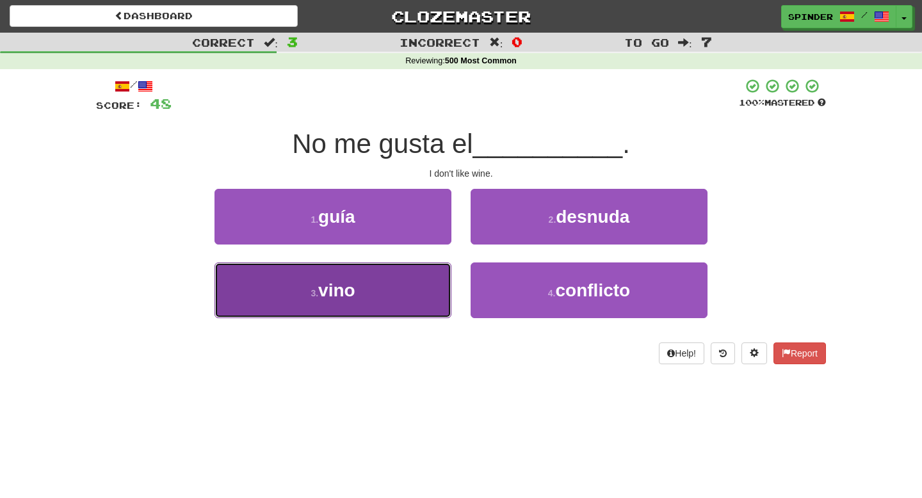
click at [437, 286] on button "3 . vino" at bounding box center [332, 290] width 237 height 56
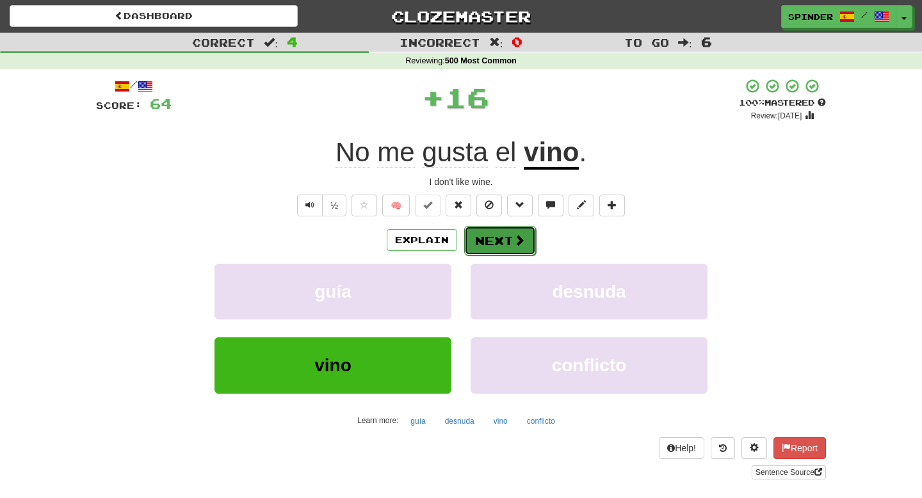
click at [492, 247] on button "Next" at bounding box center [500, 240] width 72 height 29
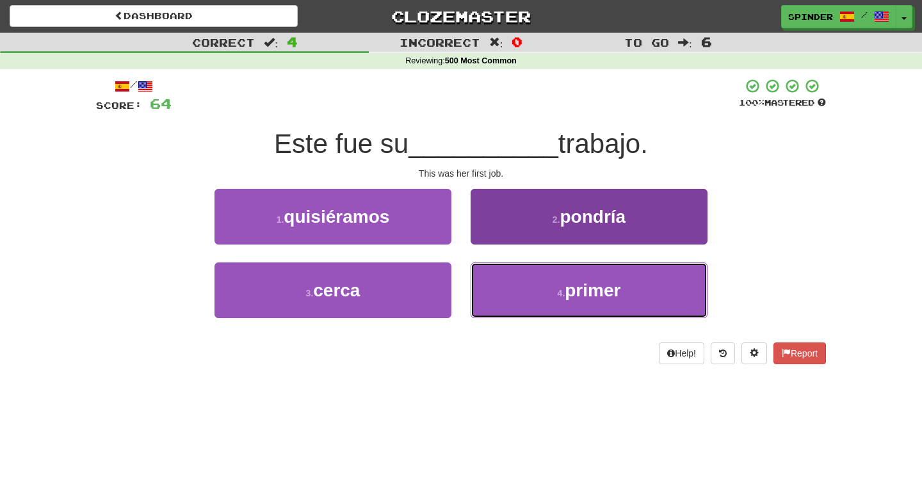
click at [494, 282] on button "4 . primer" at bounding box center [588, 290] width 237 height 56
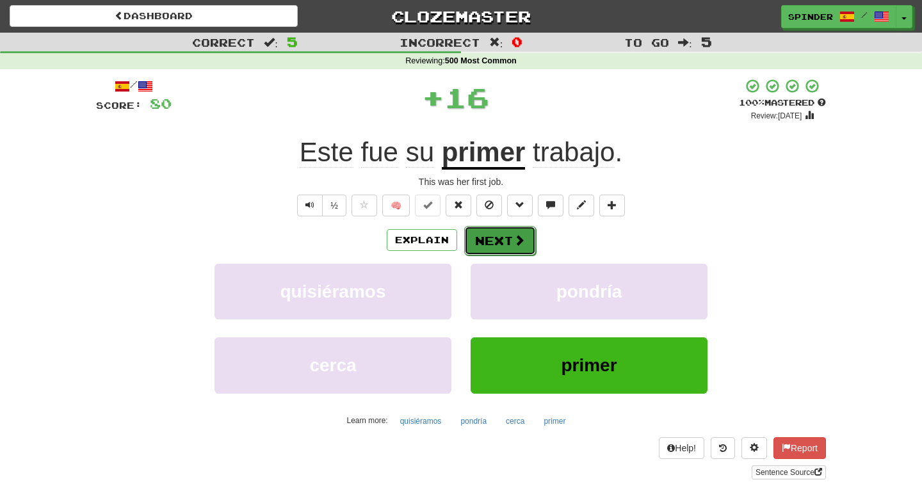
click at [495, 239] on button "Next" at bounding box center [500, 240] width 72 height 29
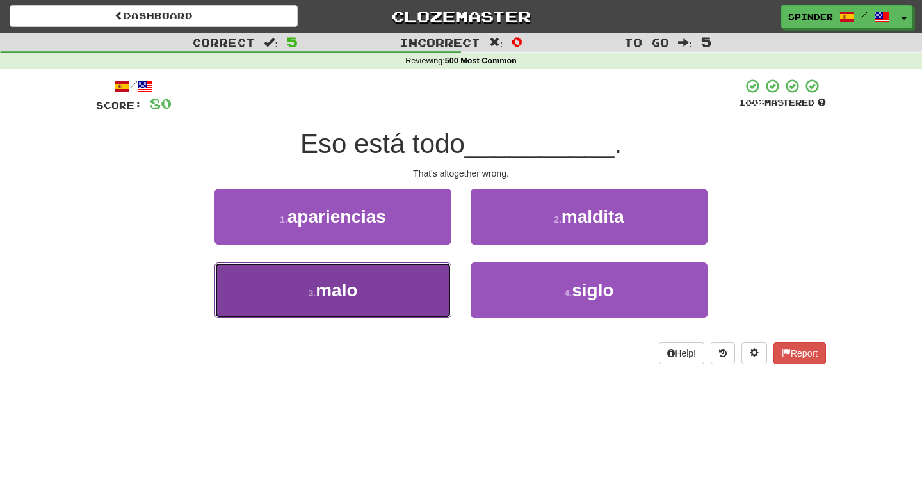
click at [413, 278] on button "3 . malo" at bounding box center [332, 290] width 237 height 56
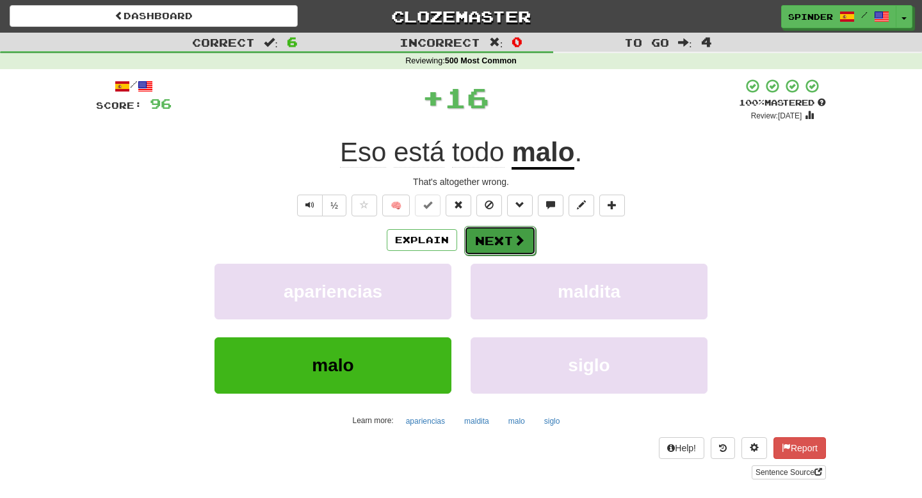
click at [510, 242] on button "Next" at bounding box center [500, 240] width 72 height 29
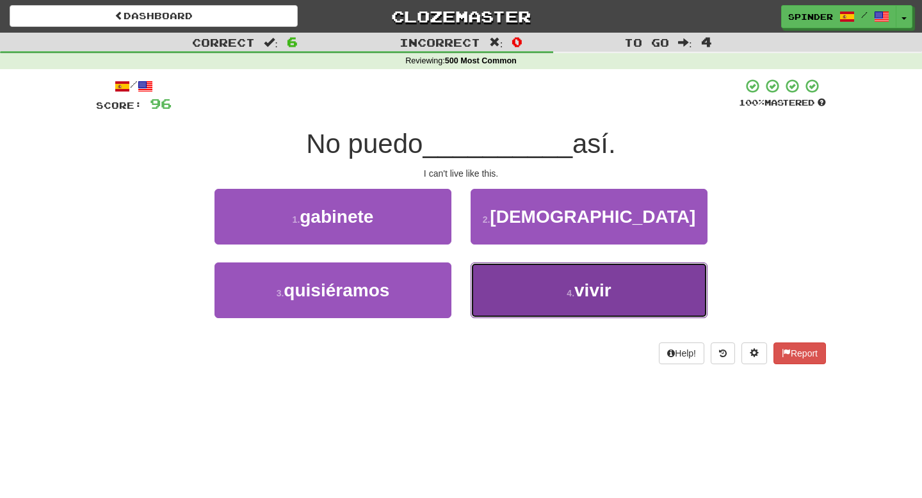
click at [505, 286] on button "4 . vivir" at bounding box center [588, 290] width 237 height 56
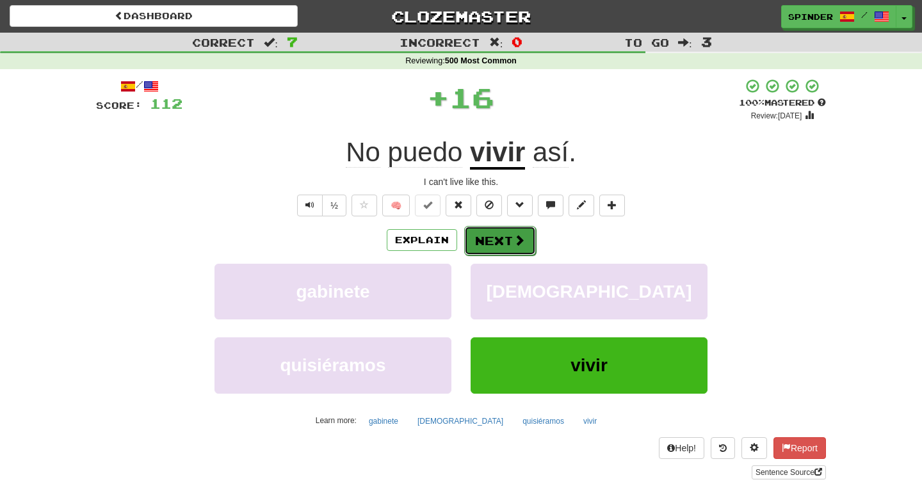
click at [506, 240] on button "Next" at bounding box center [500, 240] width 72 height 29
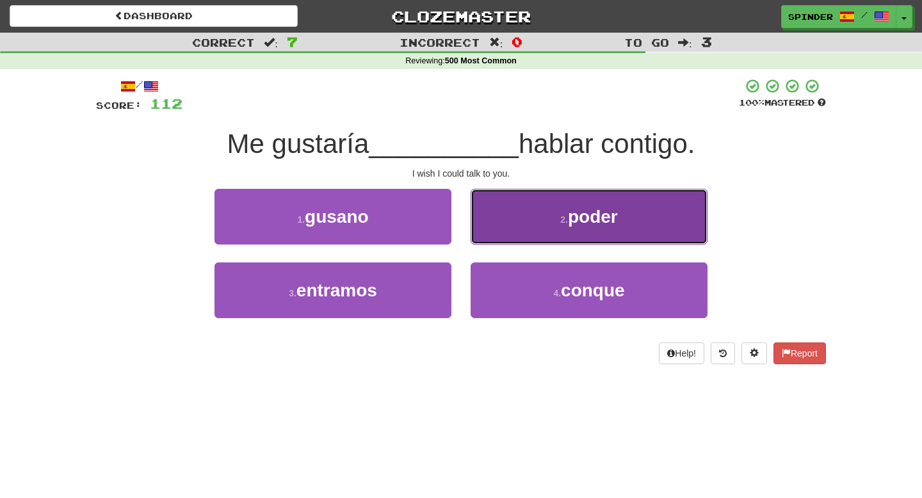
click at [511, 234] on button "2 . poder" at bounding box center [588, 217] width 237 height 56
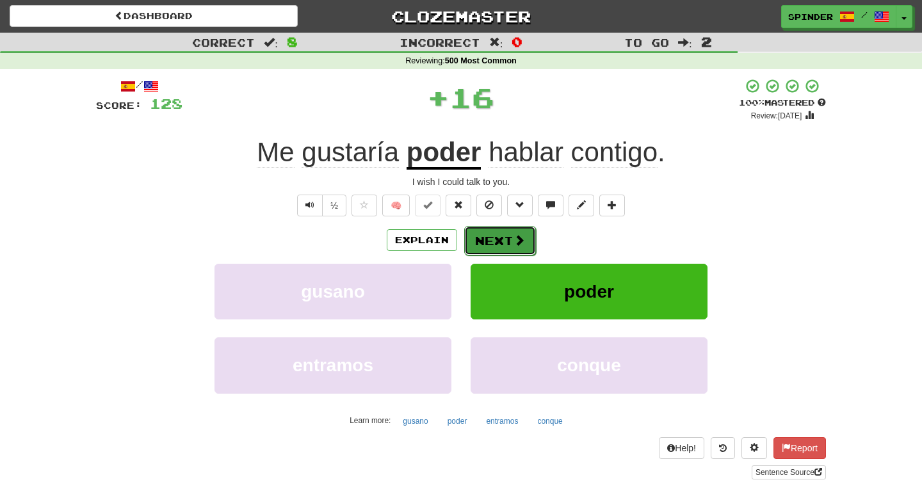
click at [509, 236] on button "Next" at bounding box center [500, 240] width 72 height 29
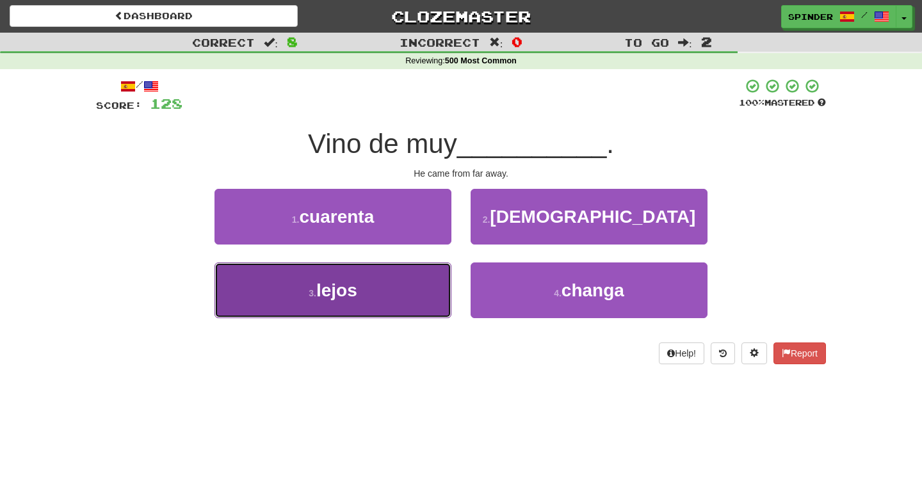
click at [418, 282] on button "3 . lejos" at bounding box center [332, 290] width 237 height 56
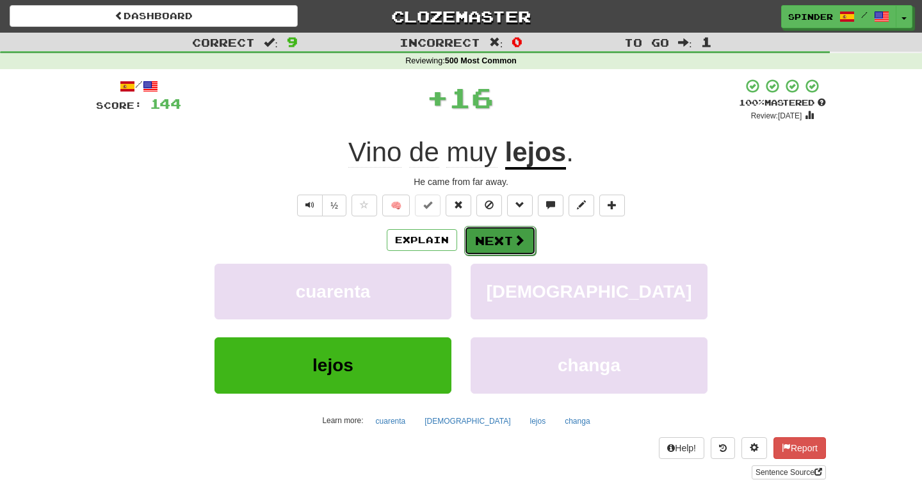
click at [501, 237] on button "Next" at bounding box center [500, 240] width 72 height 29
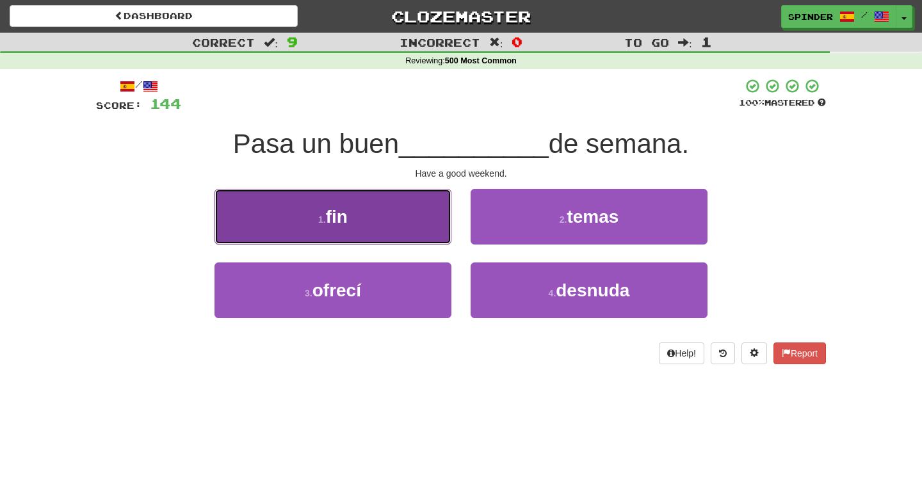
click at [422, 214] on button "1 . fin" at bounding box center [332, 217] width 237 height 56
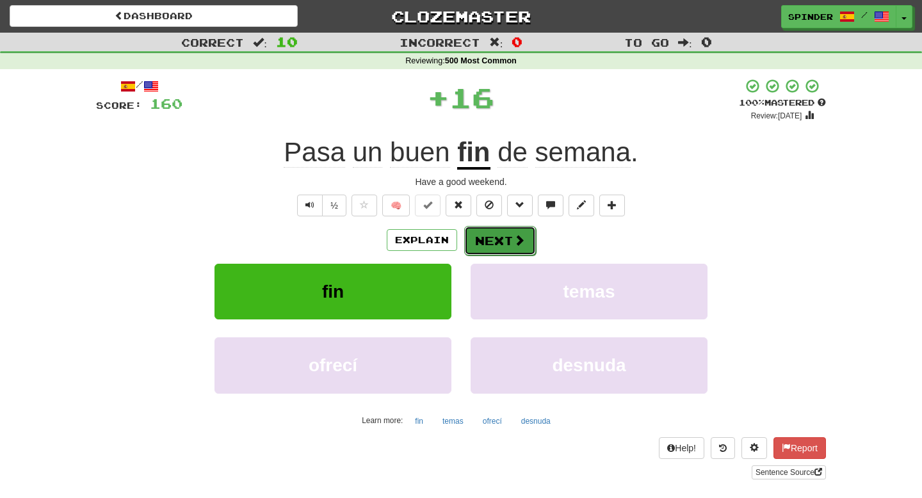
click at [516, 237] on span at bounding box center [519, 240] width 12 height 12
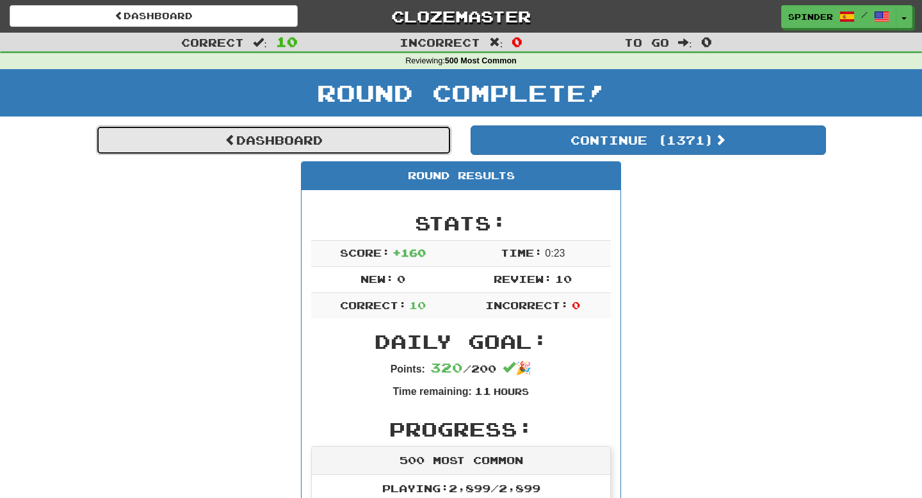
click at [326, 139] on link "Dashboard" at bounding box center [273, 139] width 355 height 29
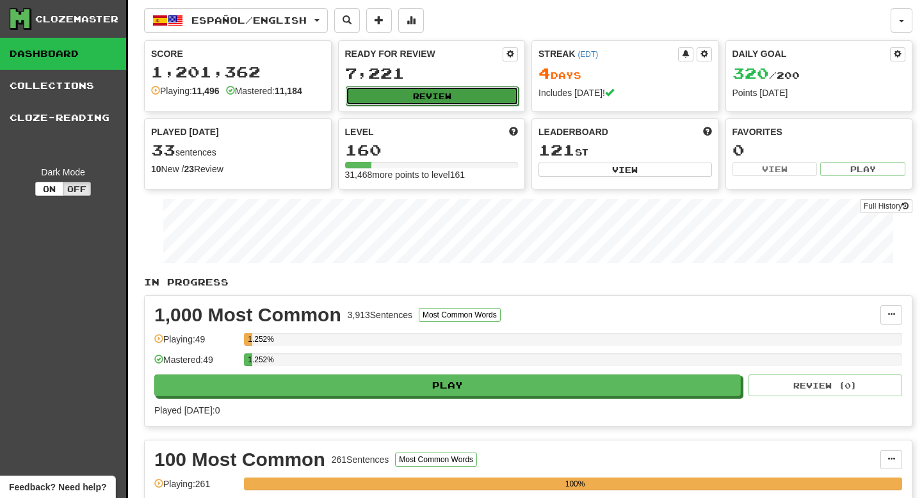
click at [441, 102] on button "Review" at bounding box center [432, 95] width 173 height 19
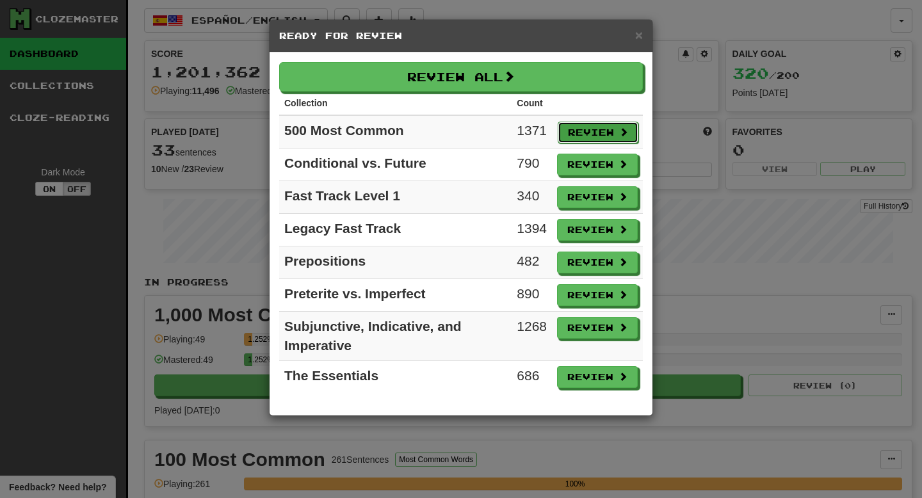
click at [582, 131] on button "Review" at bounding box center [597, 133] width 81 height 22
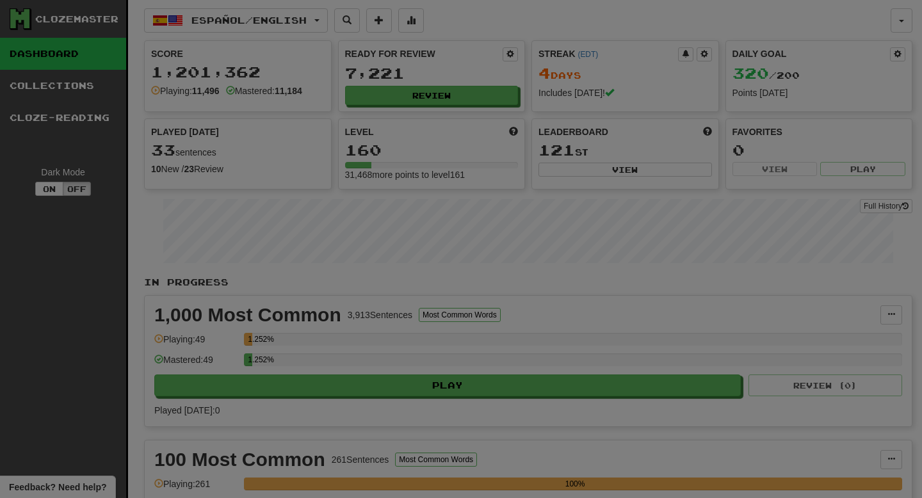
select select "**"
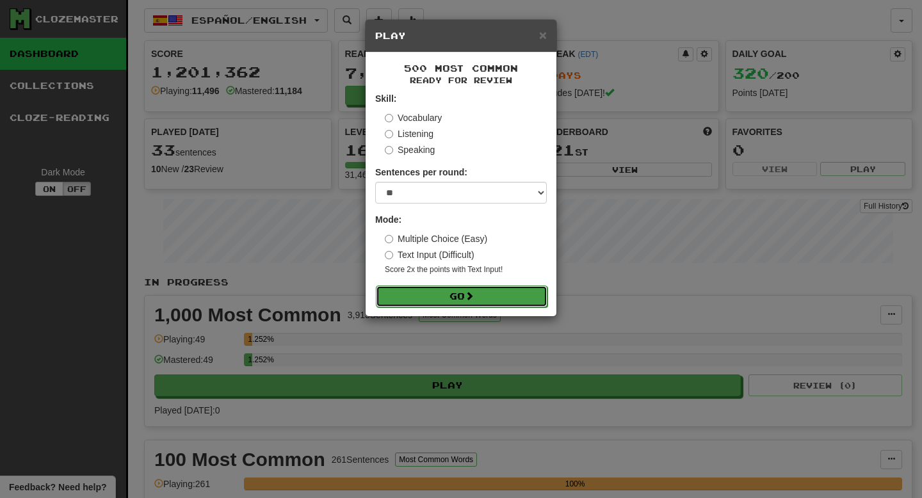
click at [468, 300] on span at bounding box center [469, 295] width 9 height 9
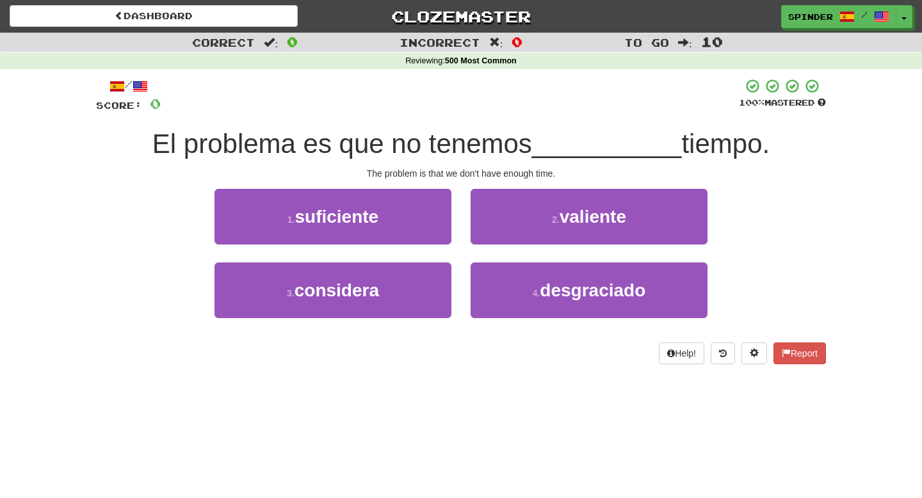
click at [399, 251] on div "1 . suficiente" at bounding box center [333, 226] width 256 height 74
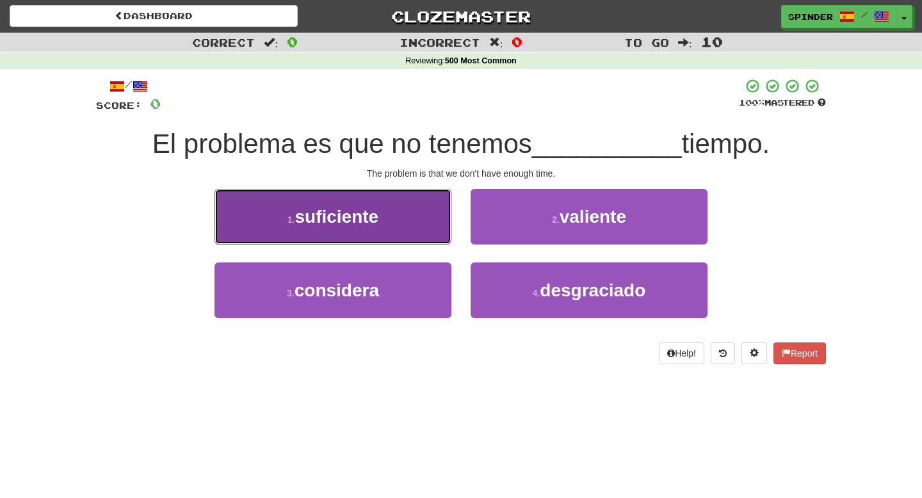
click at [399, 228] on button "1 . suficiente" at bounding box center [332, 217] width 237 height 56
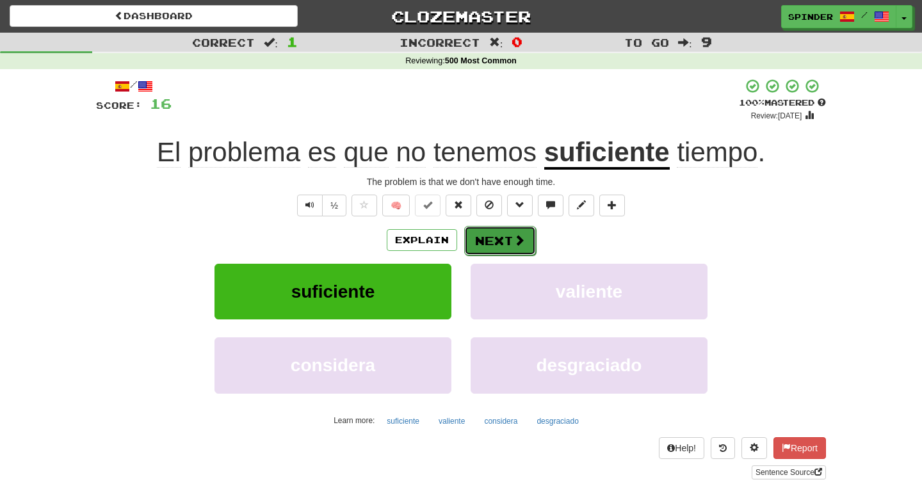
click at [481, 248] on button "Next" at bounding box center [500, 240] width 72 height 29
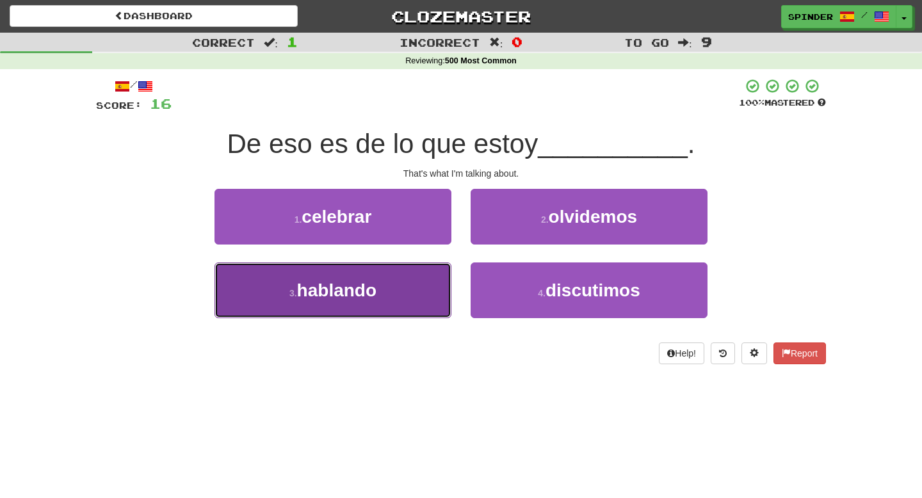
click at [412, 279] on button "3 . hablando" at bounding box center [332, 290] width 237 height 56
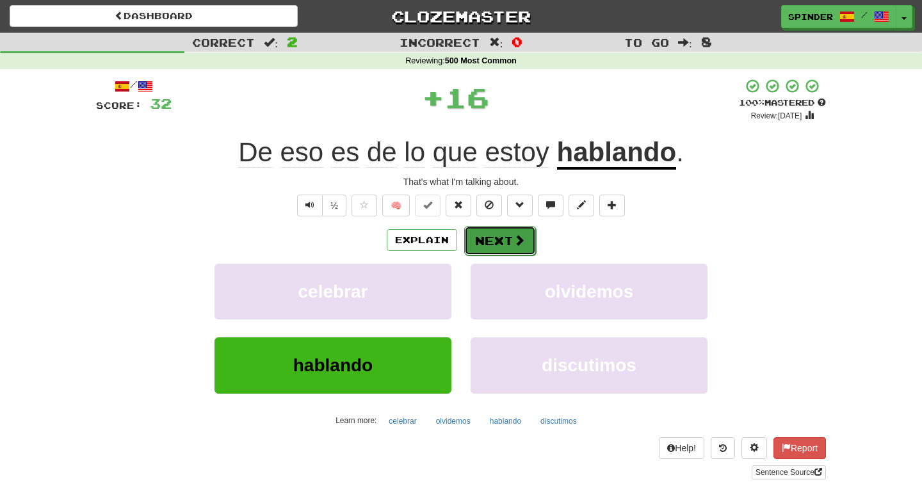
click at [497, 234] on button "Next" at bounding box center [500, 240] width 72 height 29
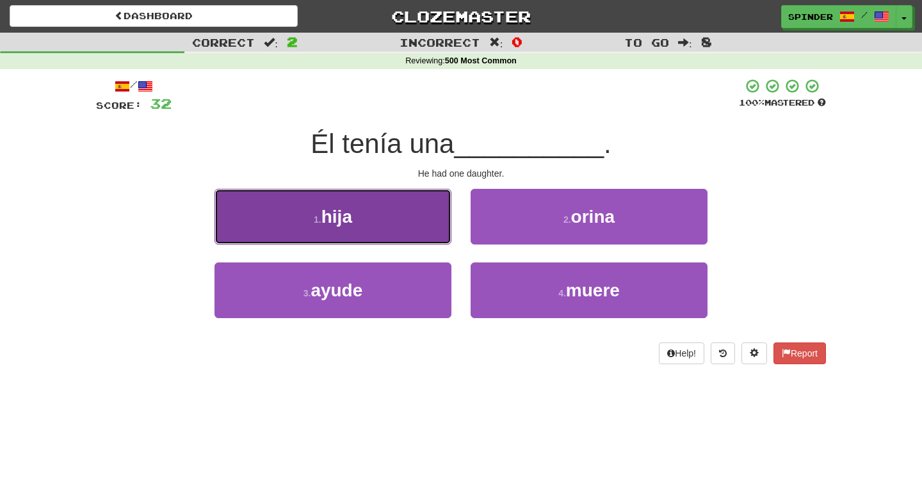
click at [420, 227] on button "1 . hija" at bounding box center [332, 217] width 237 height 56
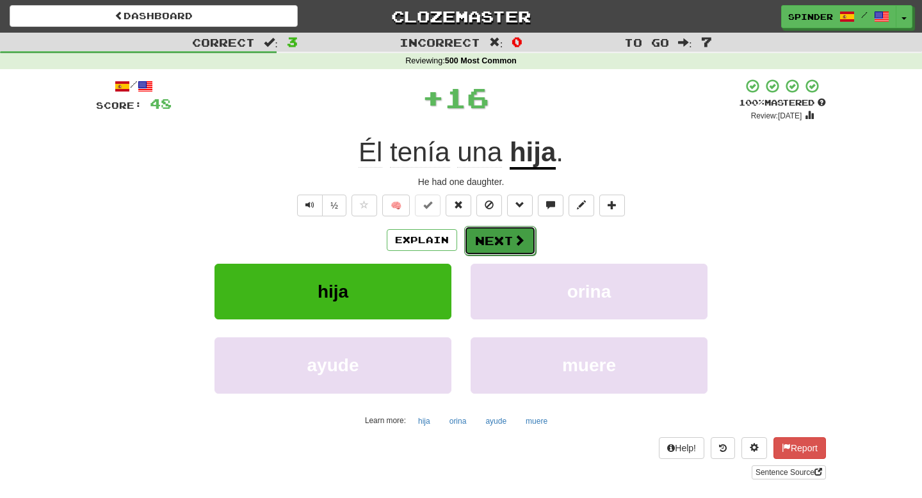
click at [505, 236] on button "Next" at bounding box center [500, 240] width 72 height 29
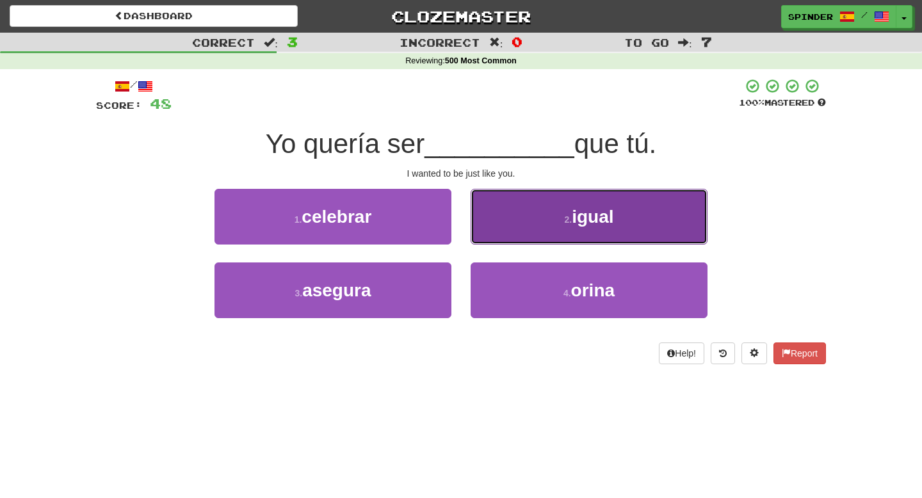
click at [505, 236] on button "2 . igual" at bounding box center [588, 217] width 237 height 56
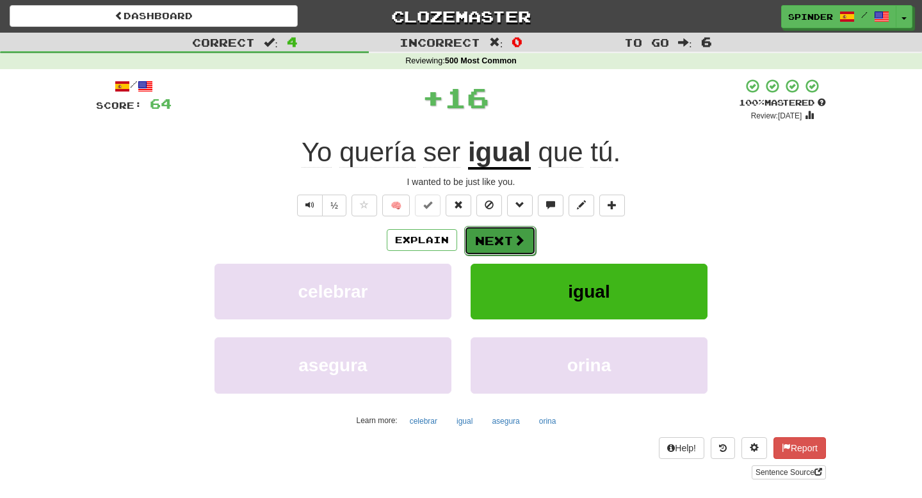
click at [497, 241] on button "Next" at bounding box center [500, 240] width 72 height 29
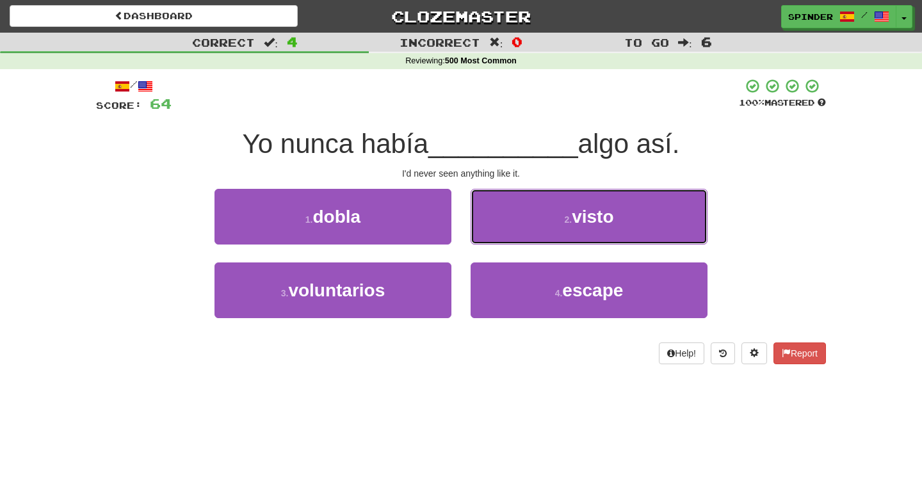
click at [497, 241] on button "2 . visto" at bounding box center [588, 217] width 237 height 56
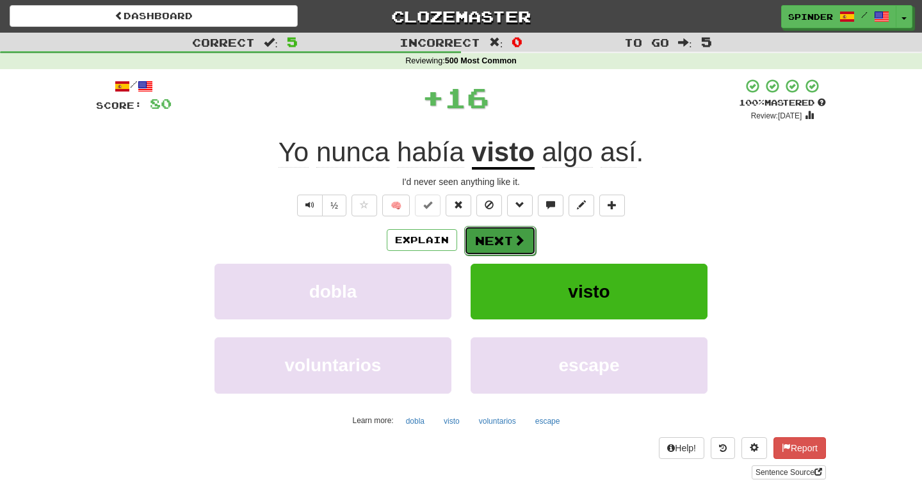
click at [497, 241] on button "Next" at bounding box center [500, 240] width 72 height 29
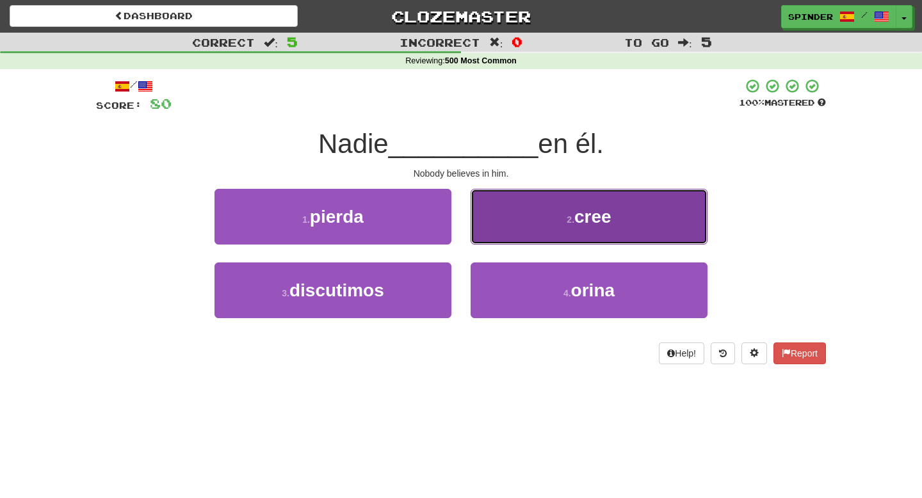
click at [502, 234] on button "2 . cree" at bounding box center [588, 217] width 237 height 56
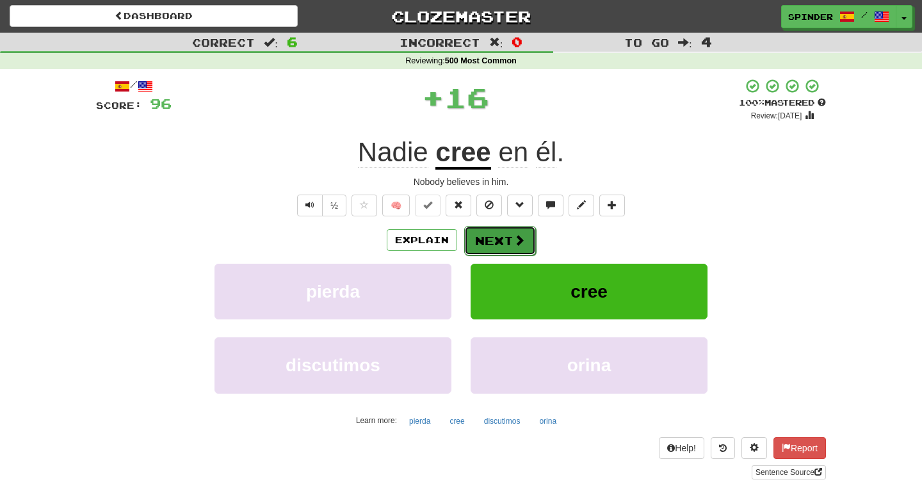
click at [499, 237] on button "Next" at bounding box center [500, 240] width 72 height 29
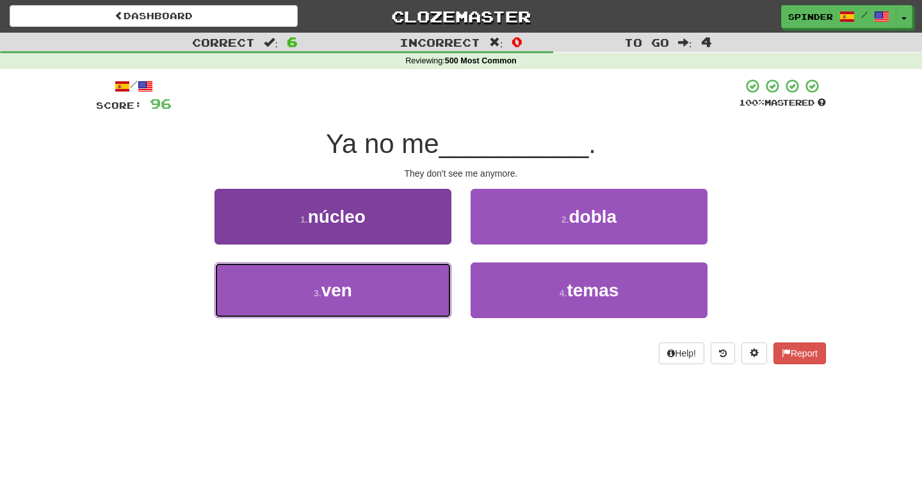
click at [398, 292] on button "3 . ven" at bounding box center [332, 290] width 237 height 56
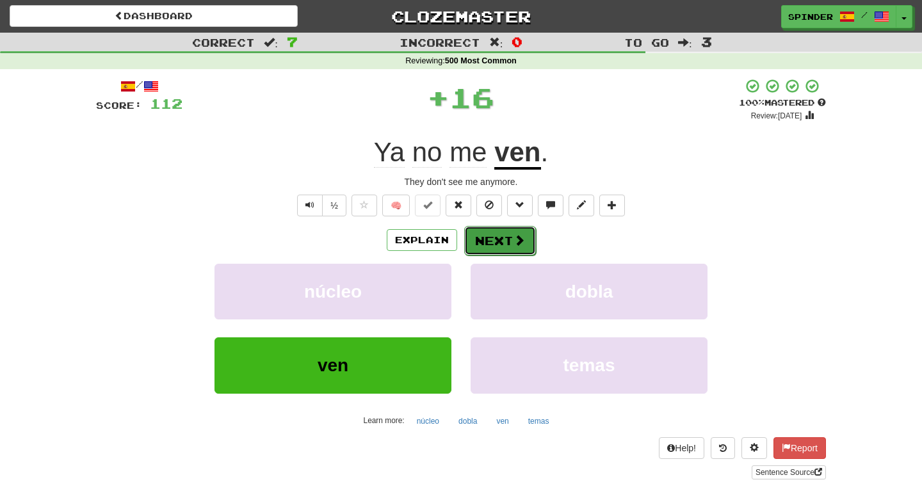
click at [507, 251] on button "Next" at bounding box center [500, 240] width 72 height 29
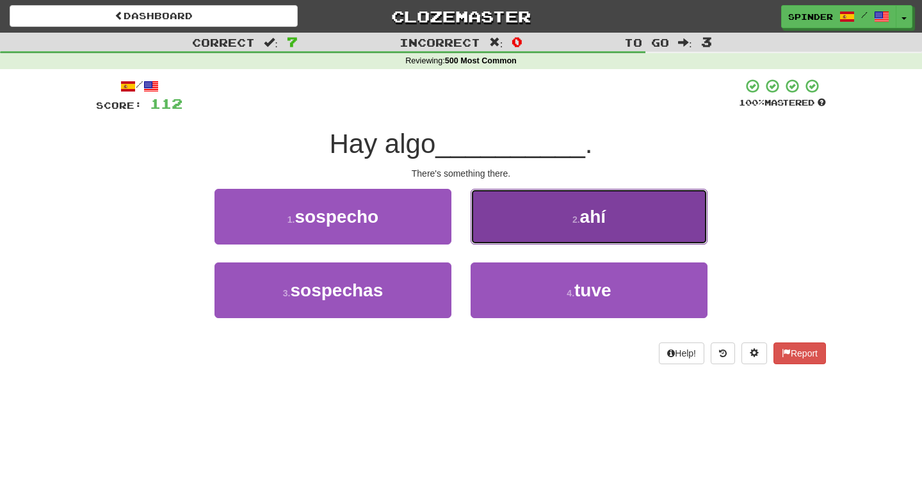
click at [518, 227] on button "2 . ahí" at bounding box center [588, 217] width 237 height 56
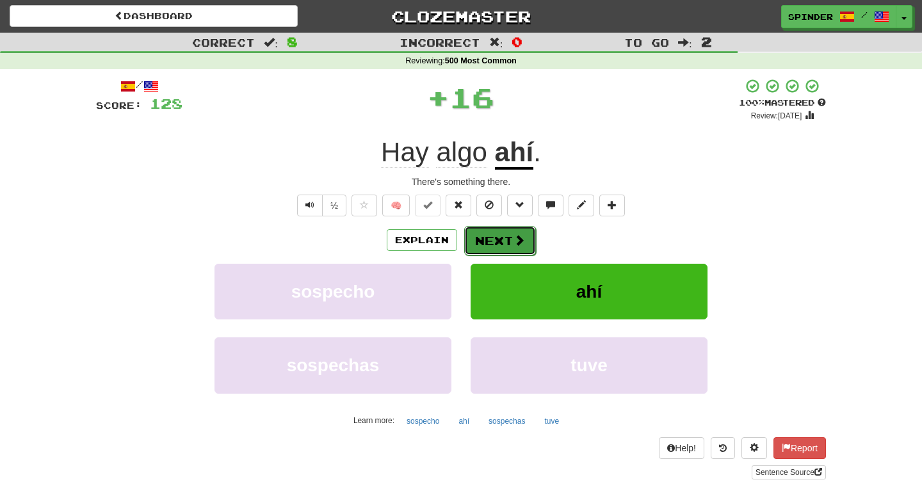
click at [504, 243] on button "Next" at bounding box center [500, 240] width 72 height 29
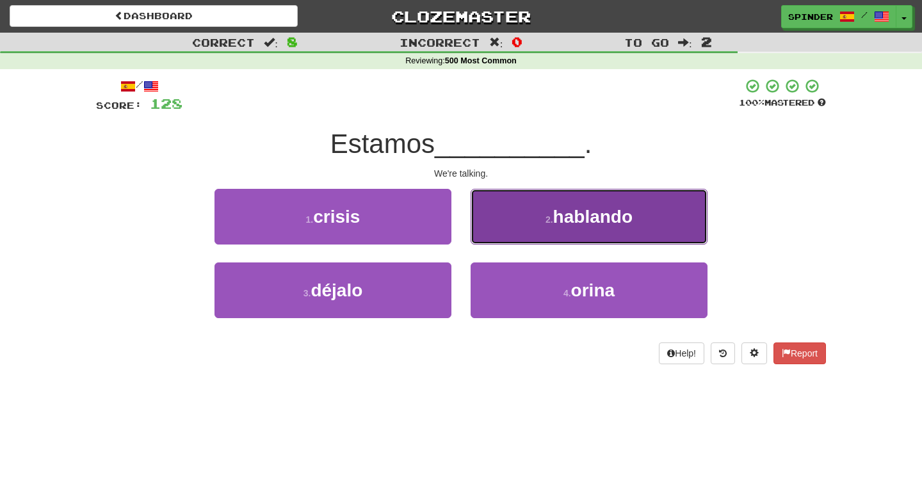
click at [504, 242] on button "2 . hablando" at bounding box center [588, 217] width 237 height 56
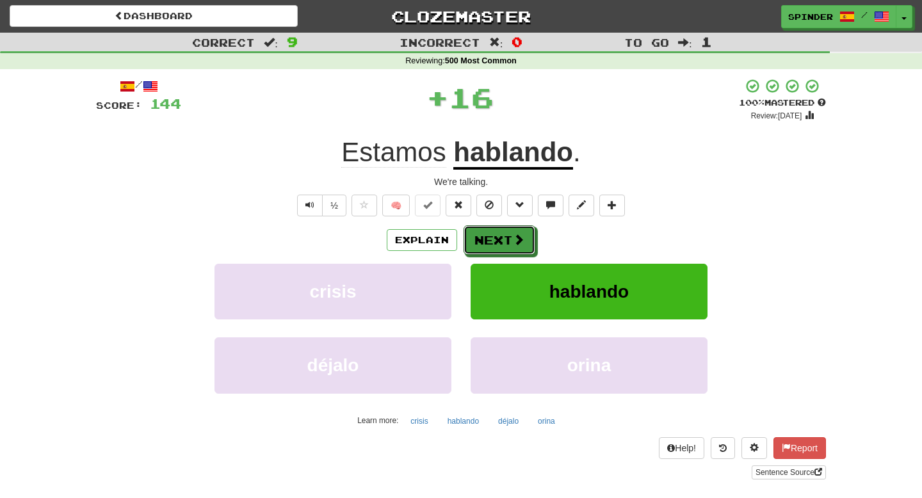
click at [504, 242] on button "Next" at bounding box center [499, 239] width 72 height 29
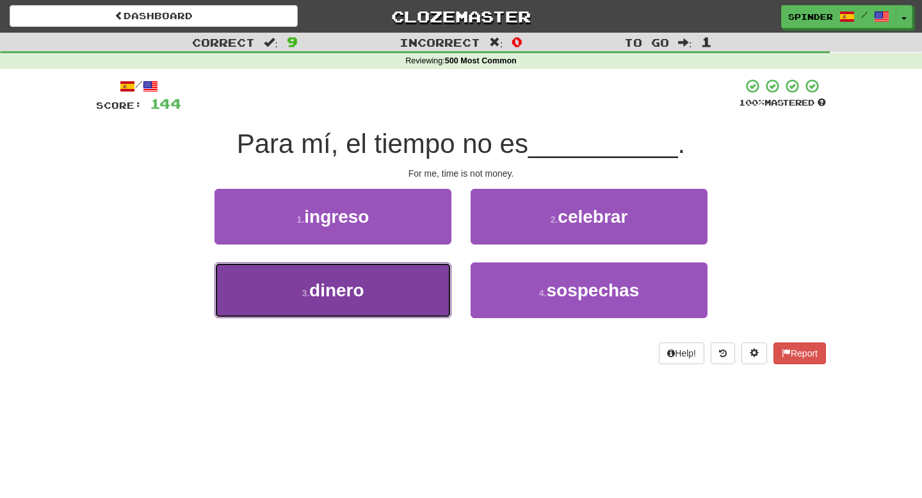
click at [406, 287] on button "3 . dinero" at bounding box center [332, 290] width 237 height 56
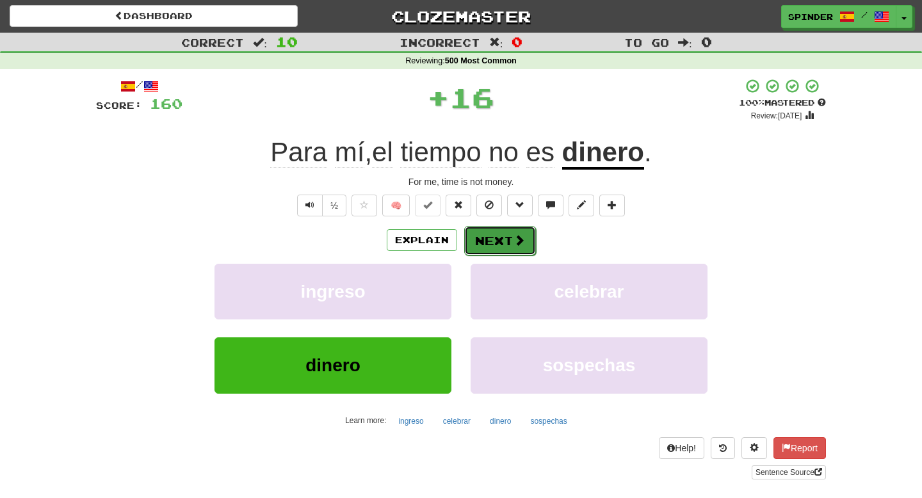
click at [504, 243] on button "Next" at bounding box center [500, 240] width 72 height 29
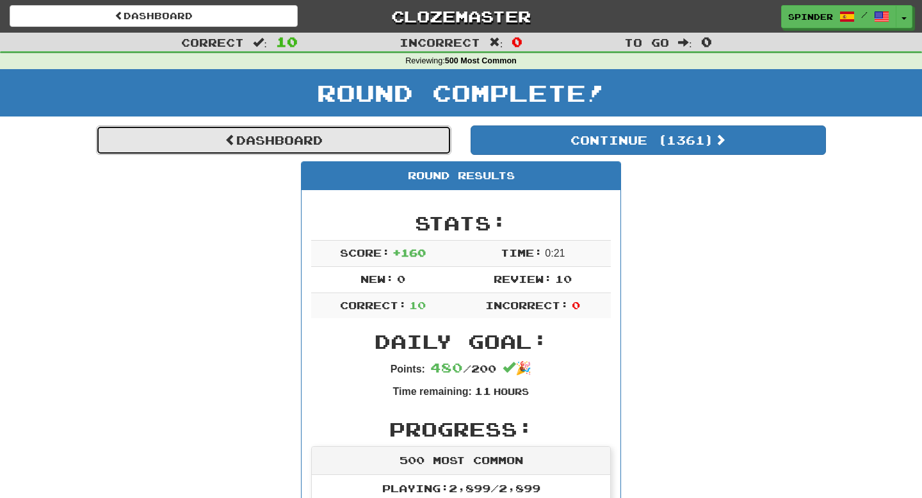
click at [327, 138] on link "Dashboard" at bounding box center [273, 139] width 355 height 29
